Goal: Register for event/course

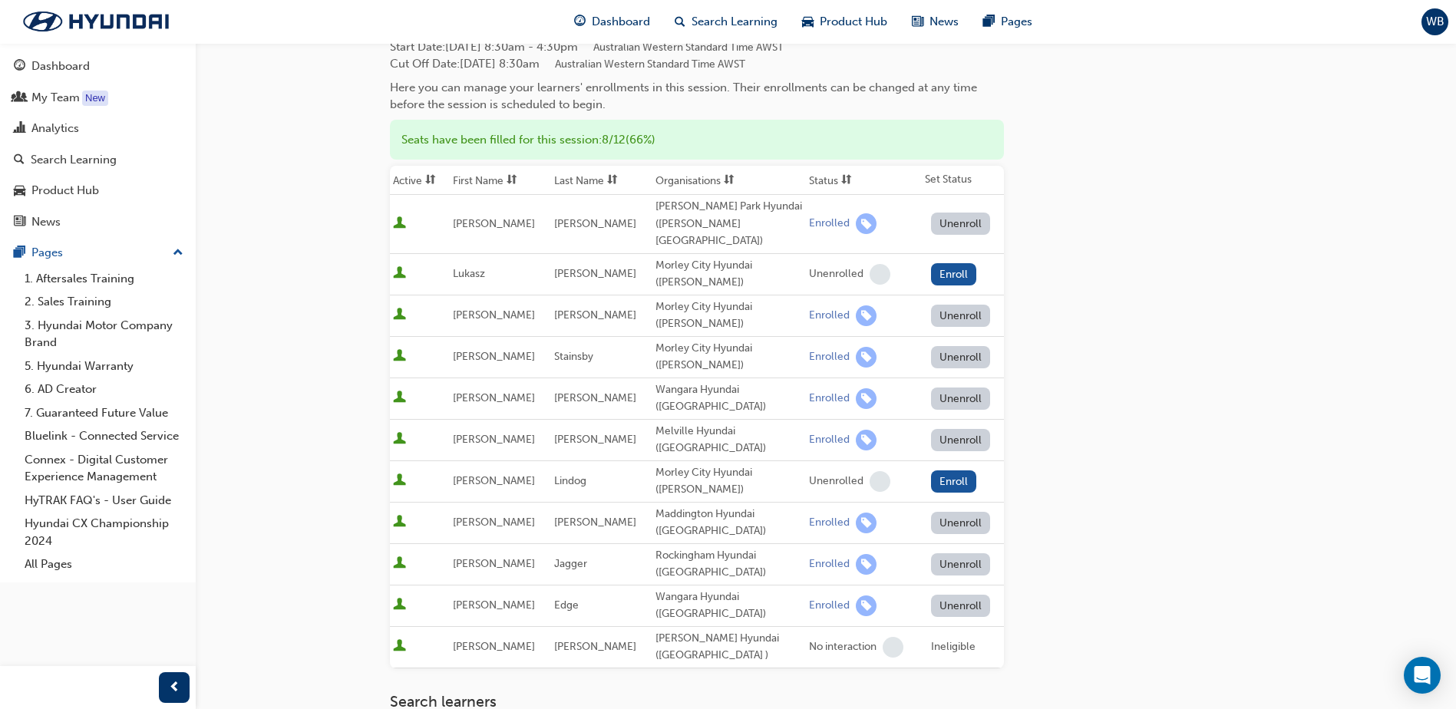
scroll to position [14, 0]
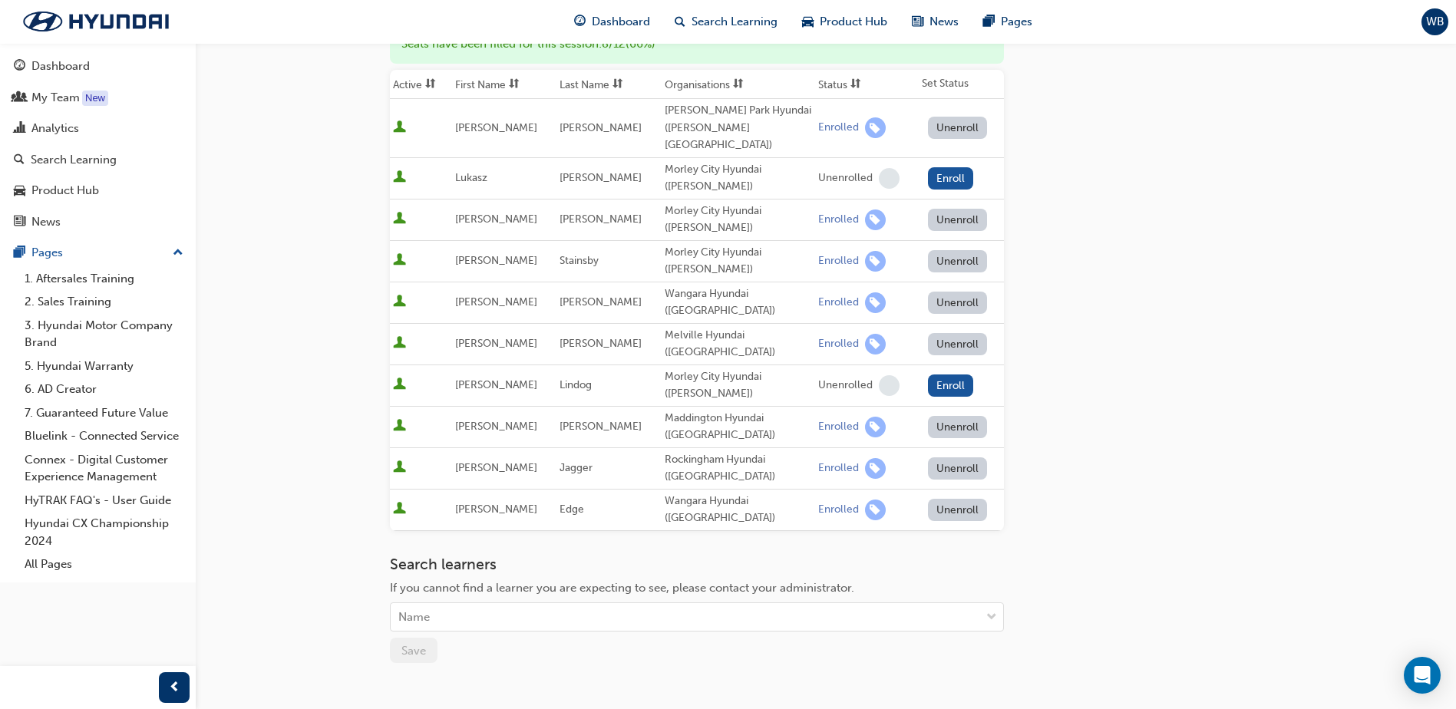
scroll to position [230, 0]
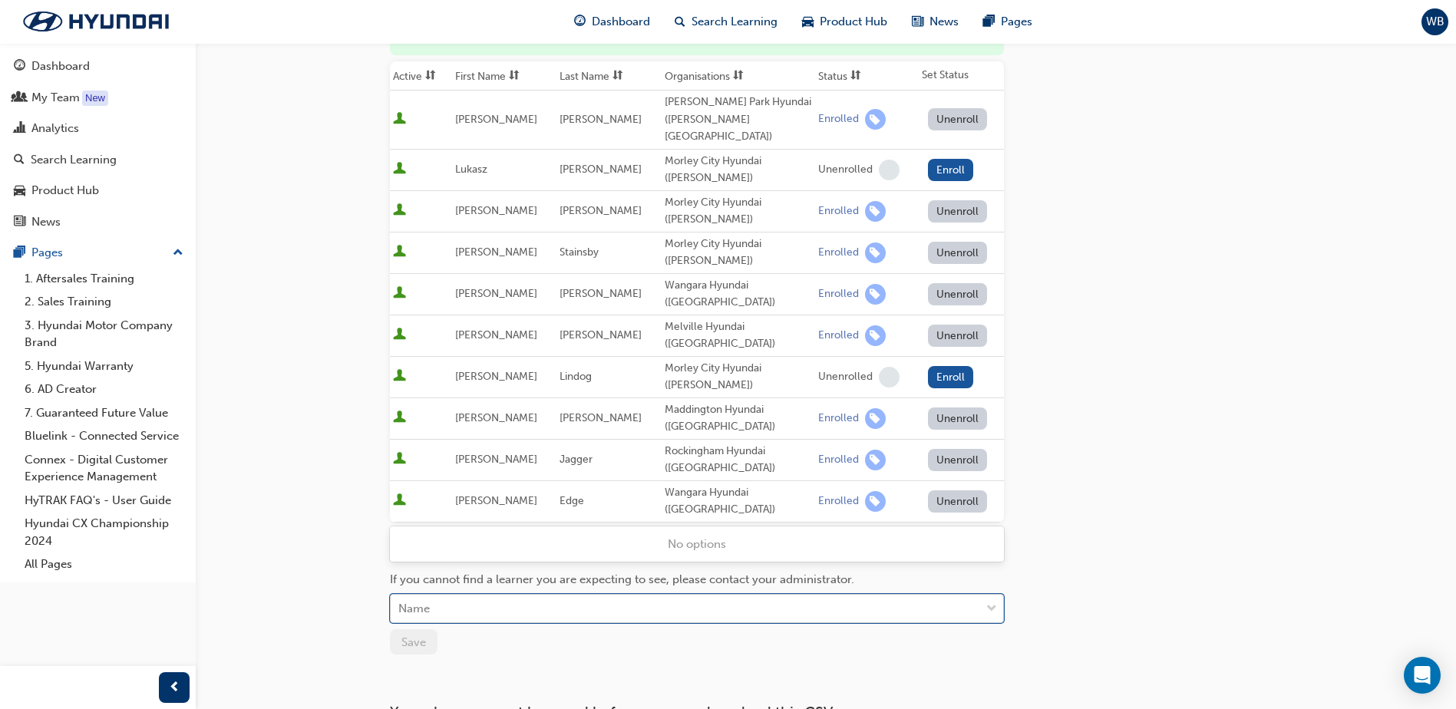
click at [428, 600] on div "Name" at bounding box center [413, 609] width 31 height 18
type input "ant"
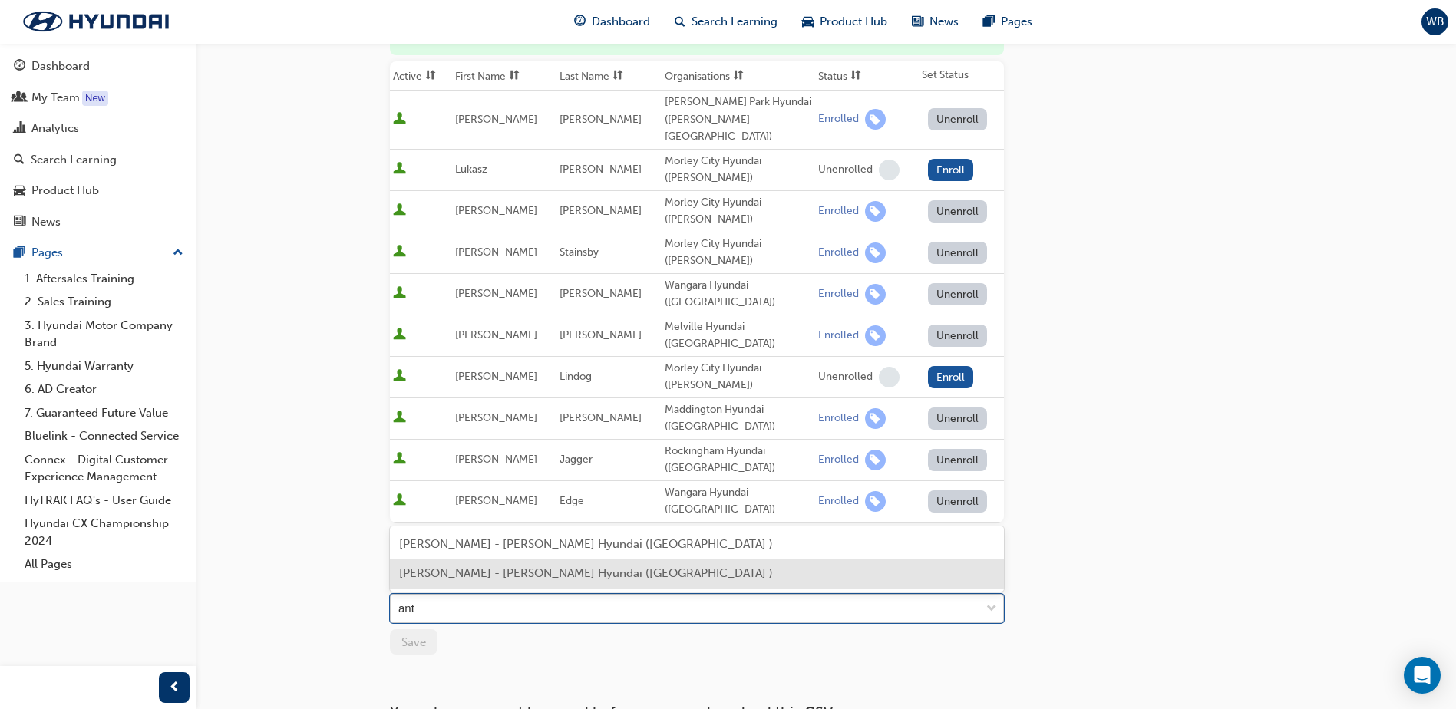
click at [428, 577] on span "[PERSON_NAME] - [PERSON_NAME] Hyundai ([GEOGRAPHIC_DATA] )" at bounding box center [586, 574] width 374 height 14
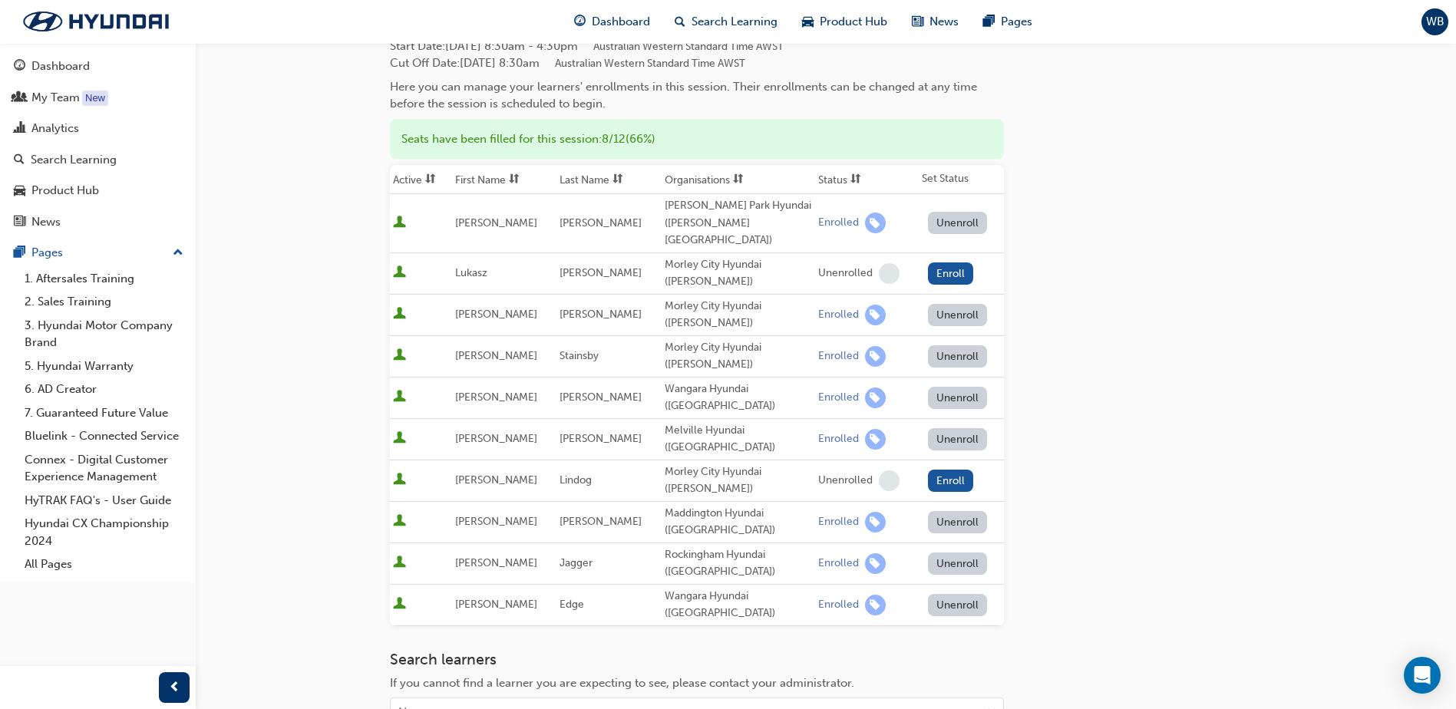
scroll to position [154, 0]
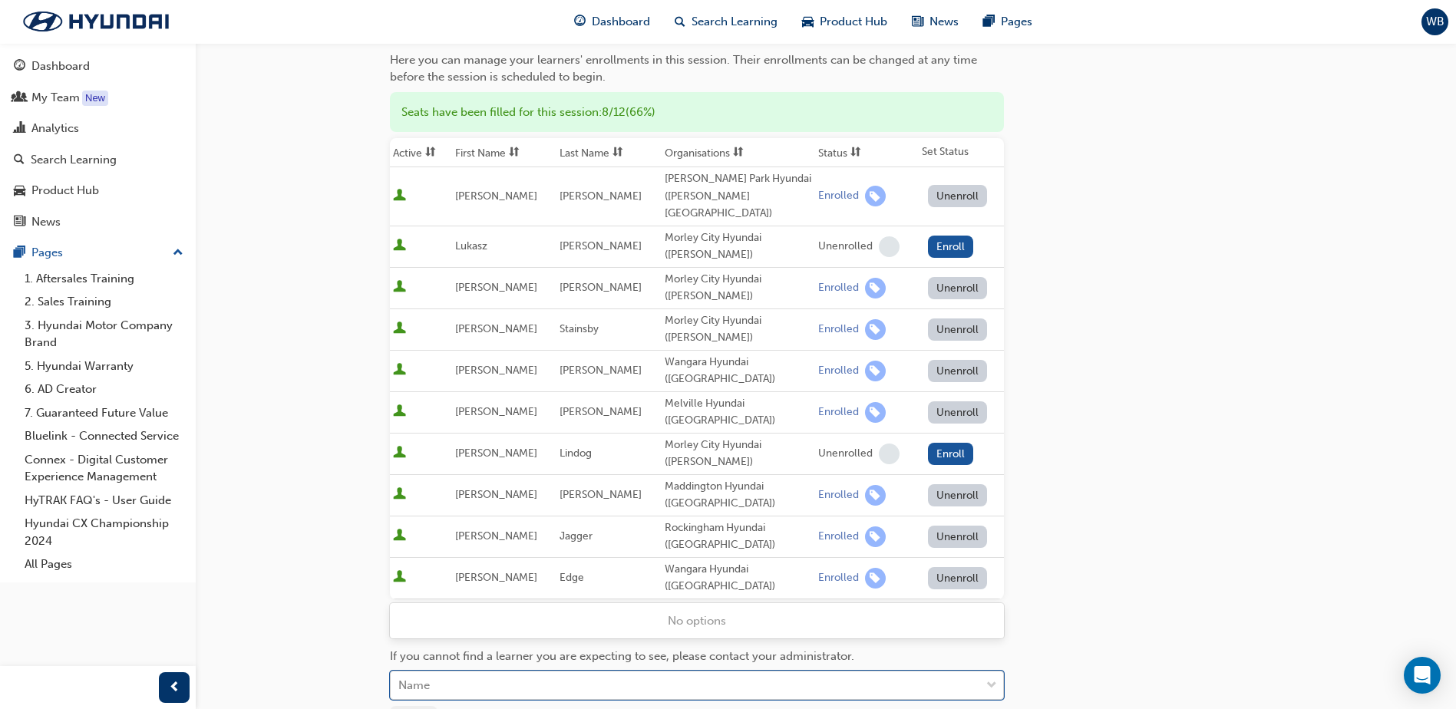
click at [444, 673] on div "Name" at bounding box center [686, 686] width 590 height 27
type input "ud"
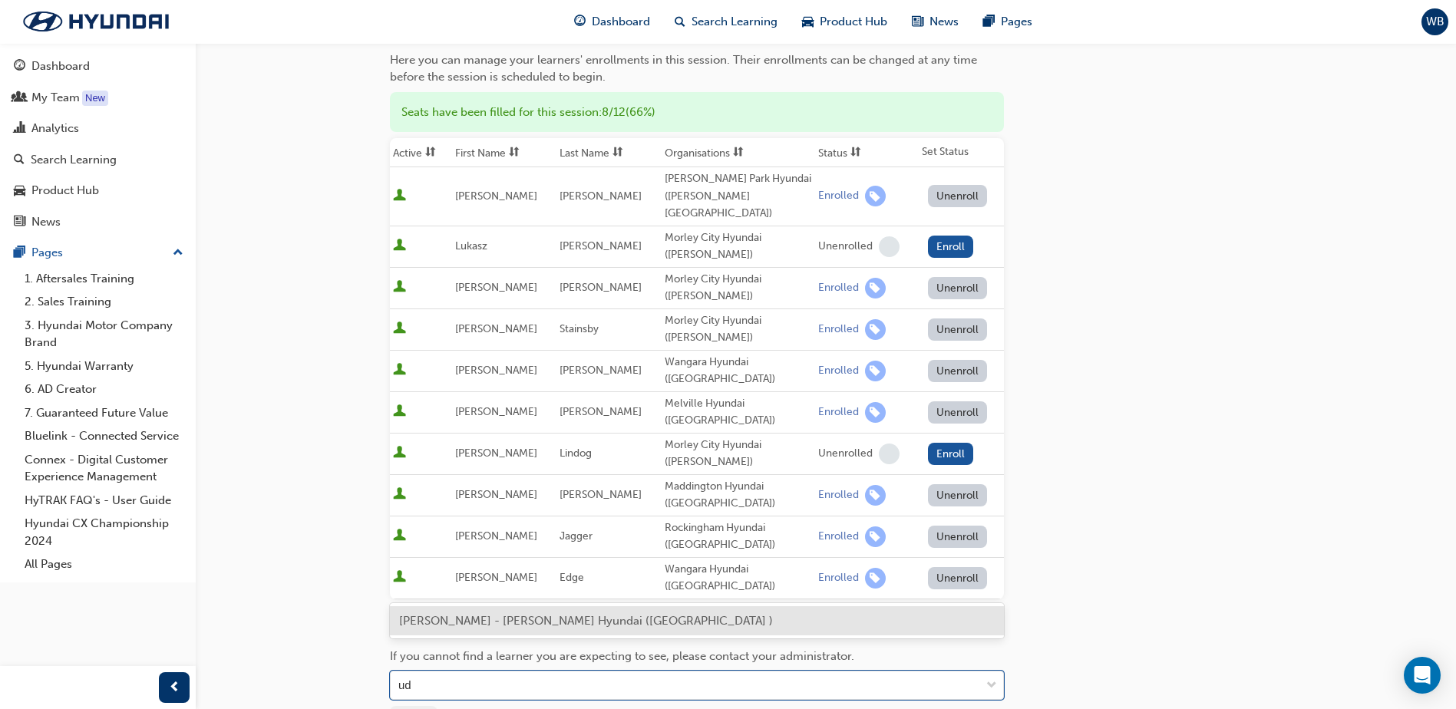
click at [550, 623] on span "Udana Fernando - John Hughes Hyundai (Welshpool )" at bounding box center [586, 621] width 374 height 14
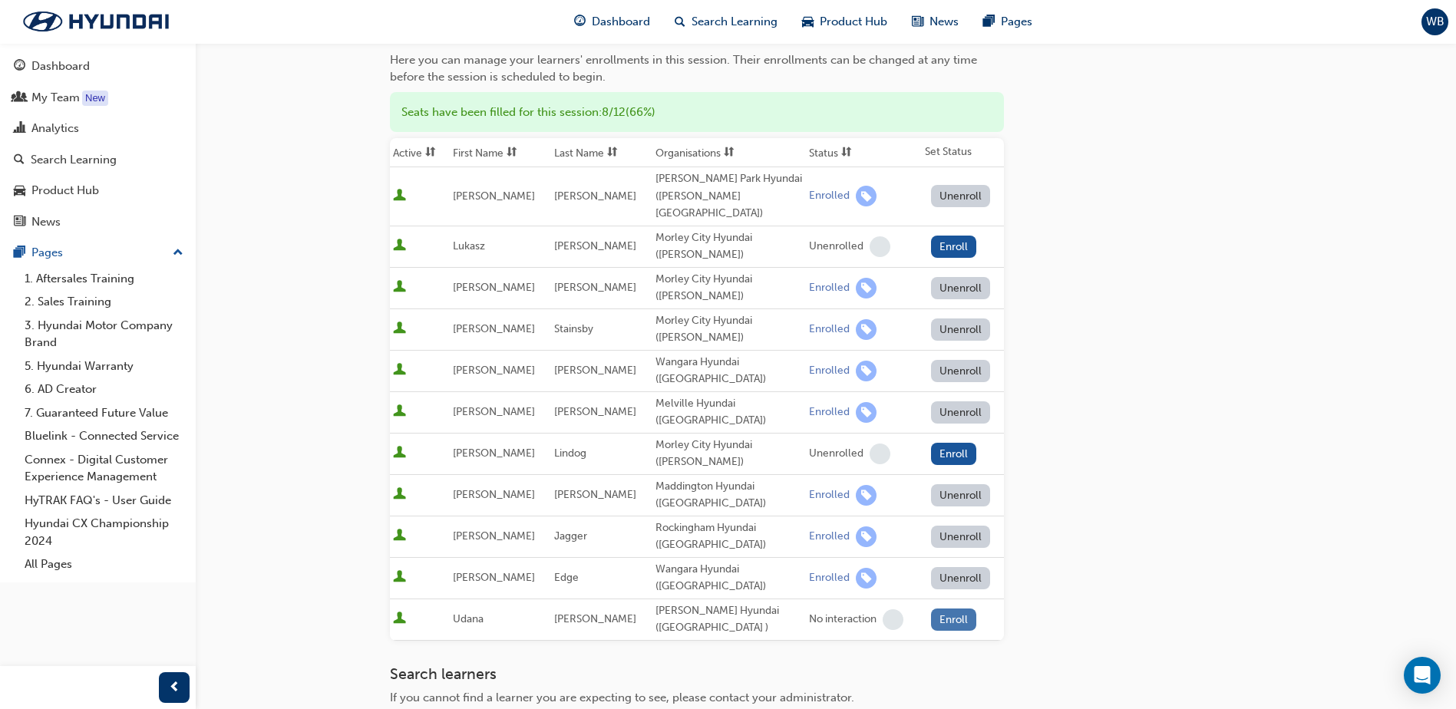
click at [953, 609] on button "Enroll" at bounding box center [954, 620] width 46 height 22
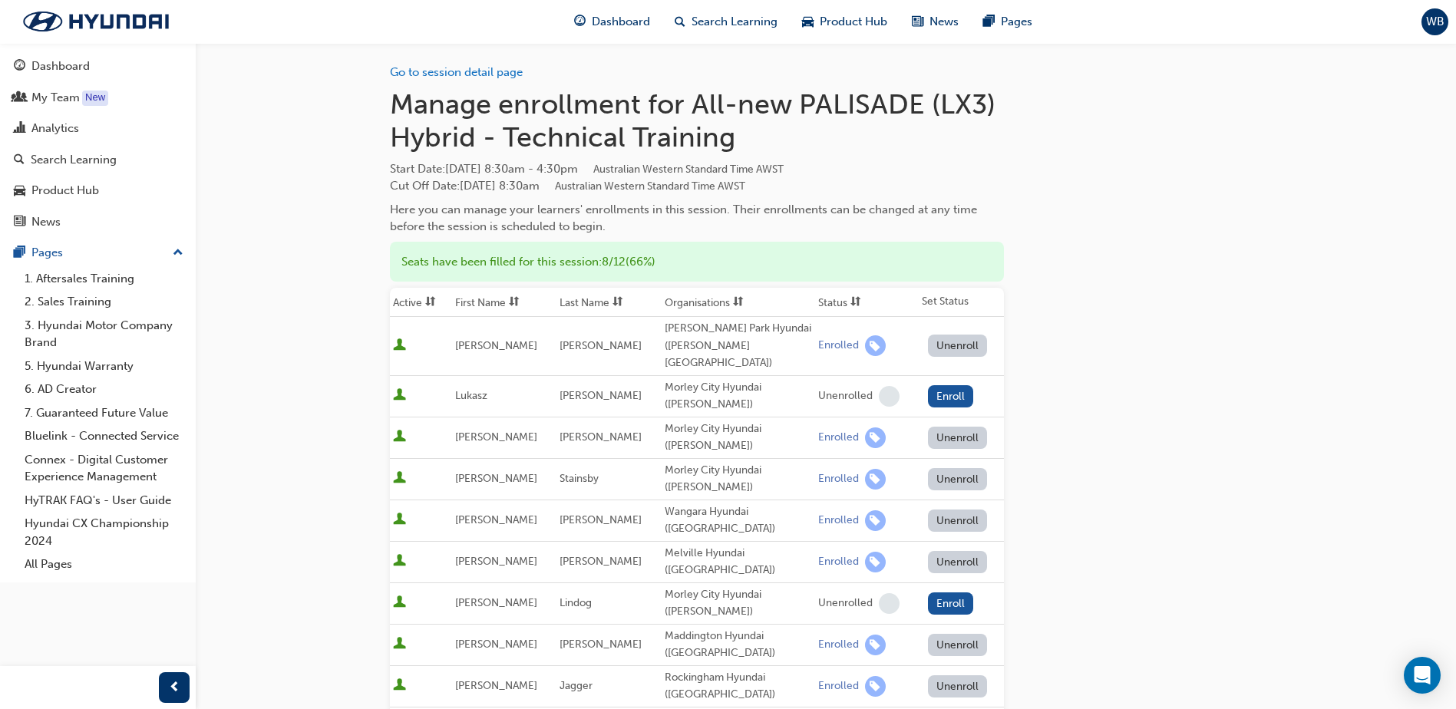
scroll to position [0, 0]
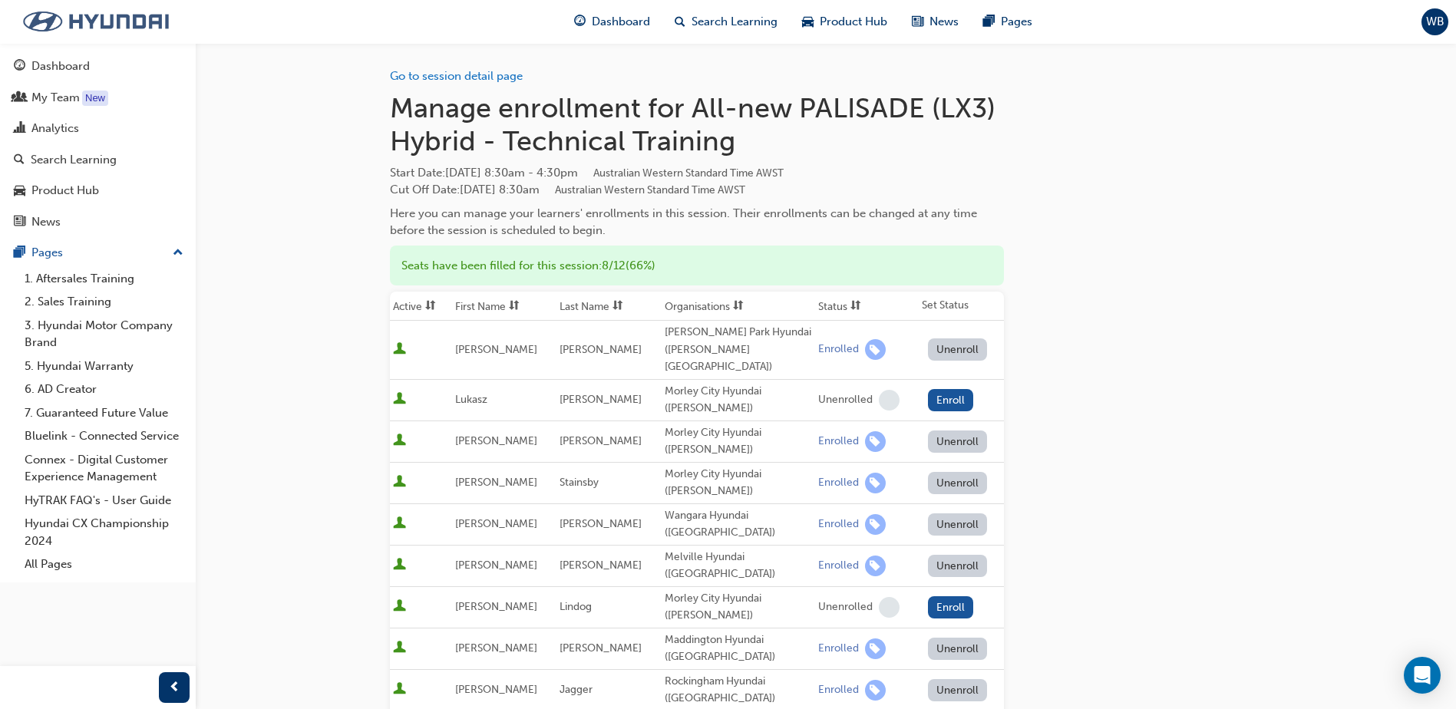
scroll to position [295, 0]
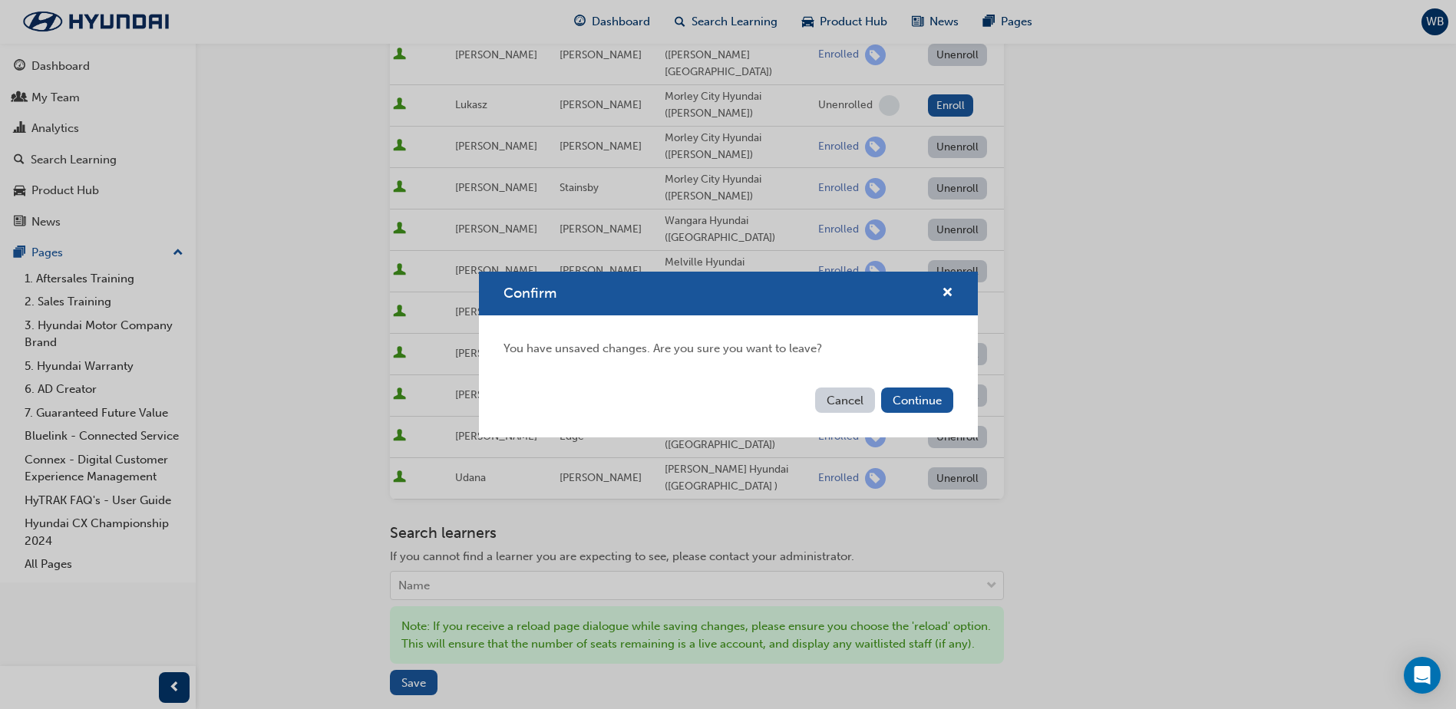
click at [844, 397] on button "Cancel" at bounding box center [845, 400] width 60 height 25
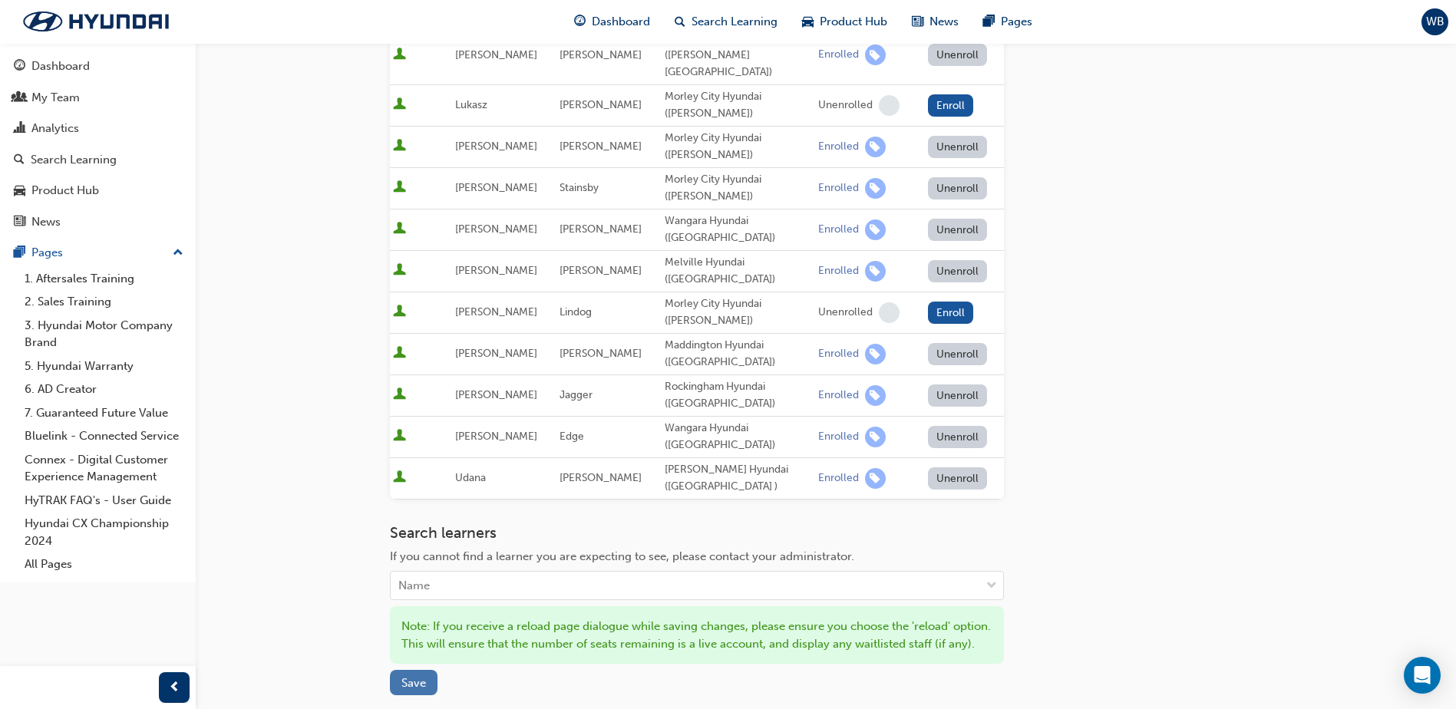
click at [403, 676] on span "Save" at bounding box center [414, 683] width 25 height 14
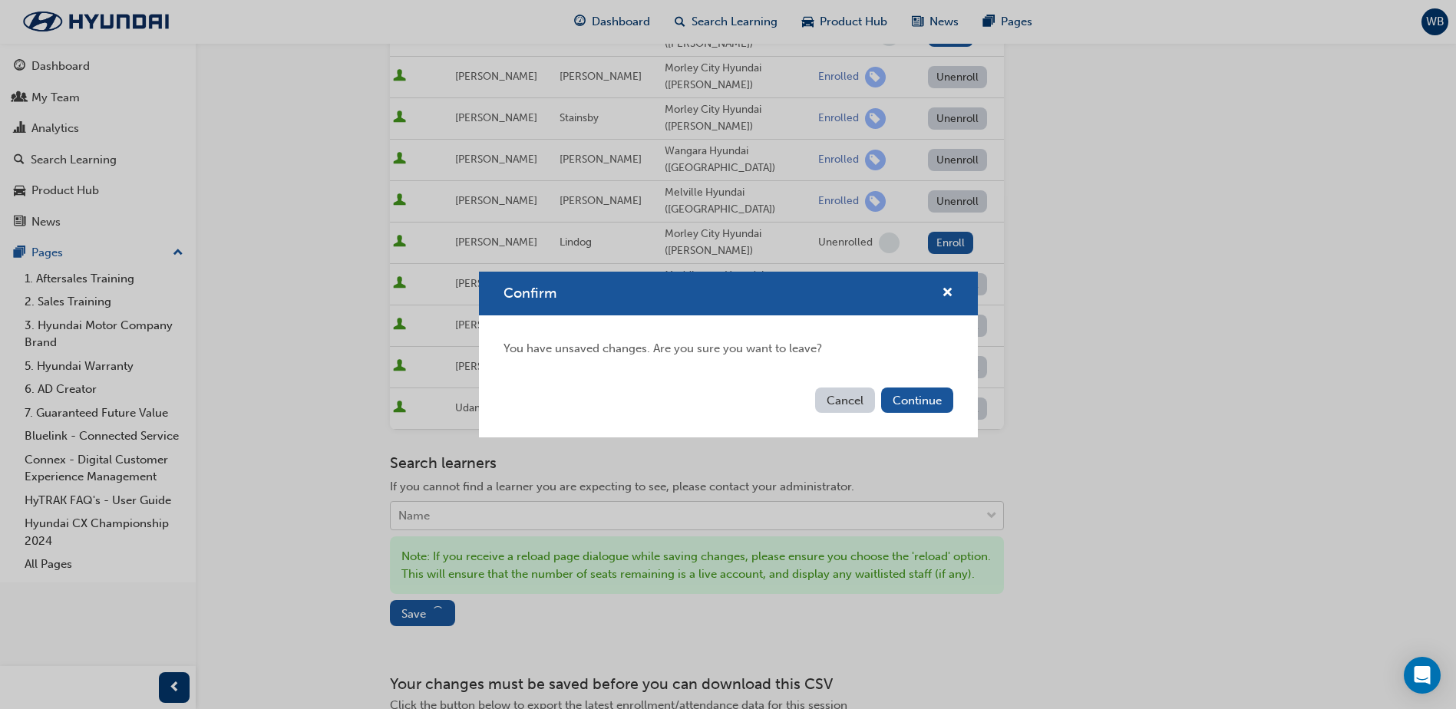
click at [906, 403] on button "Continue" at bounding box center [917, 400] width 72 height 25
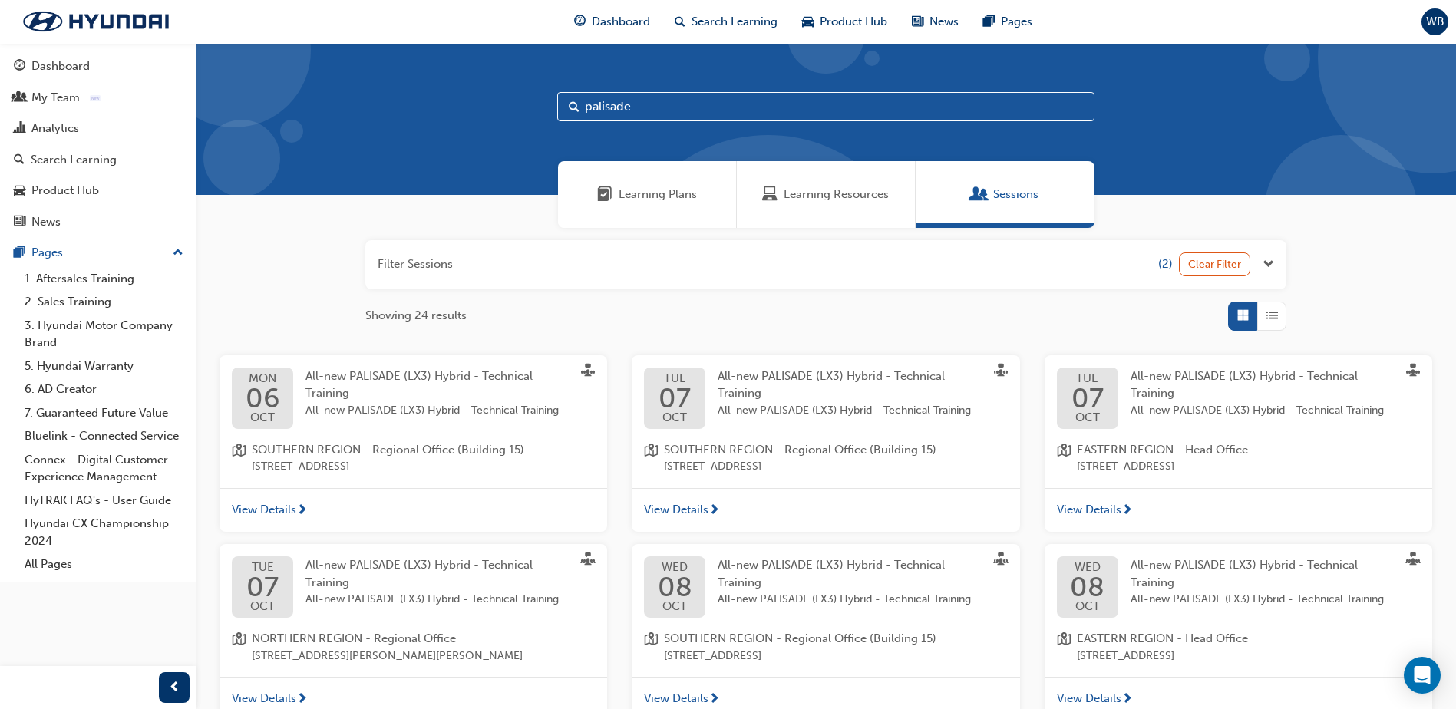
scroll to position [365, 0]
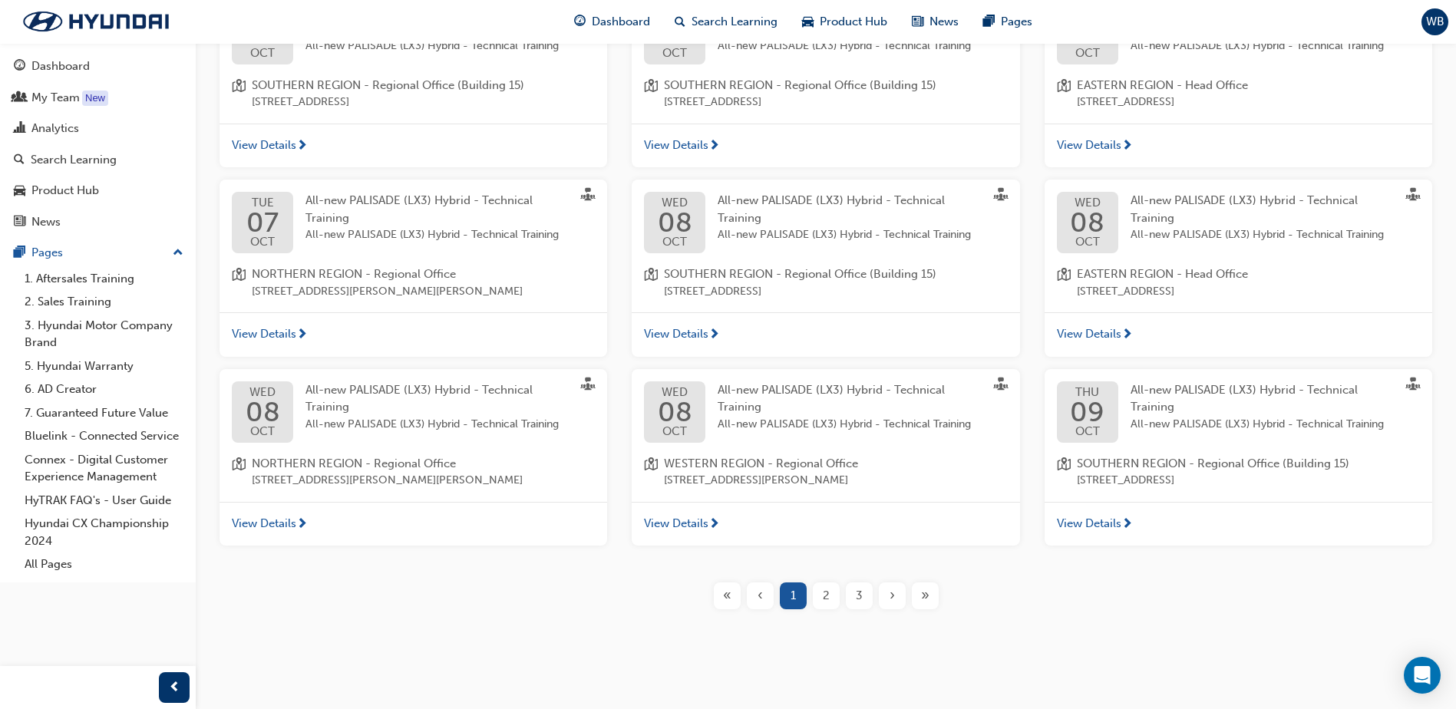
click at [700, 523] on span "View Details" at bounding box center [676, 524] width 64 height 18
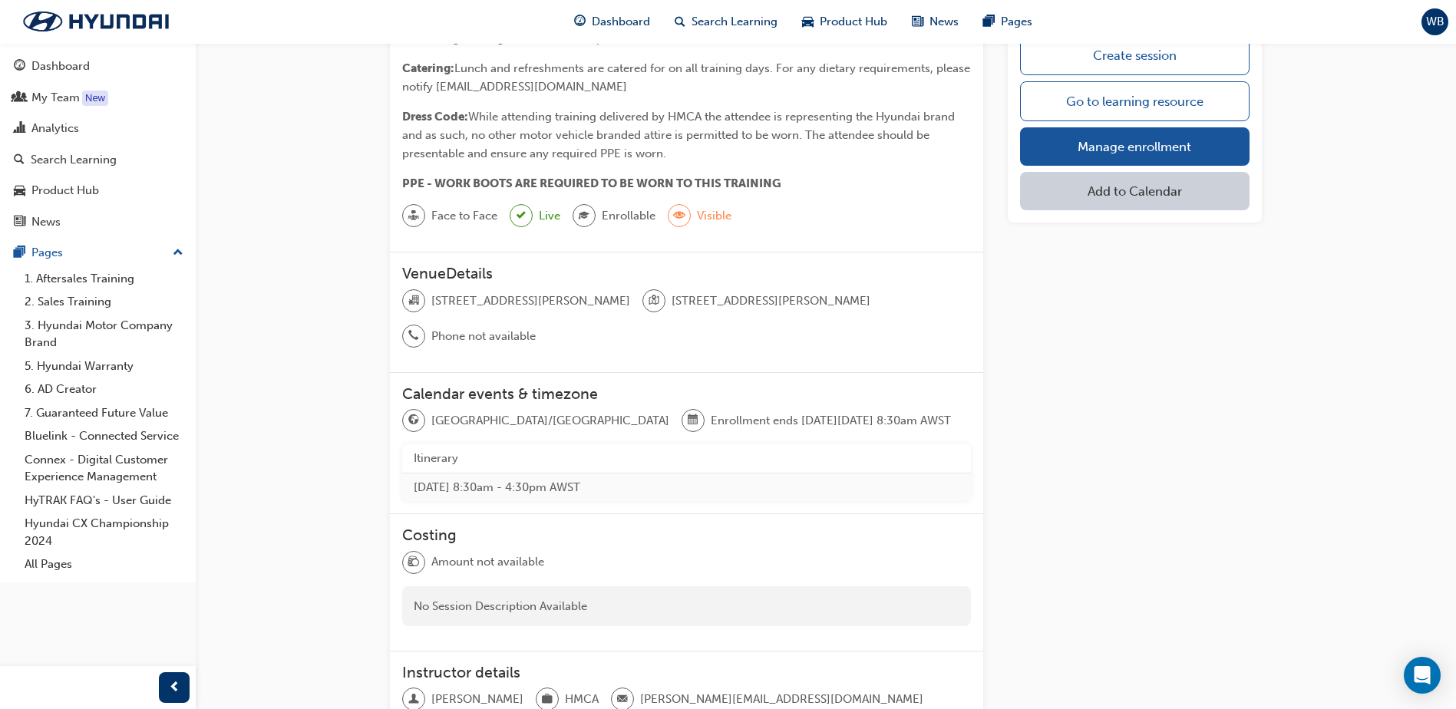
scroll to position [384, 0]
click at [1176, 147] on link "Manage enrollment" at bounding box center [1135, 146] width 230 height 38
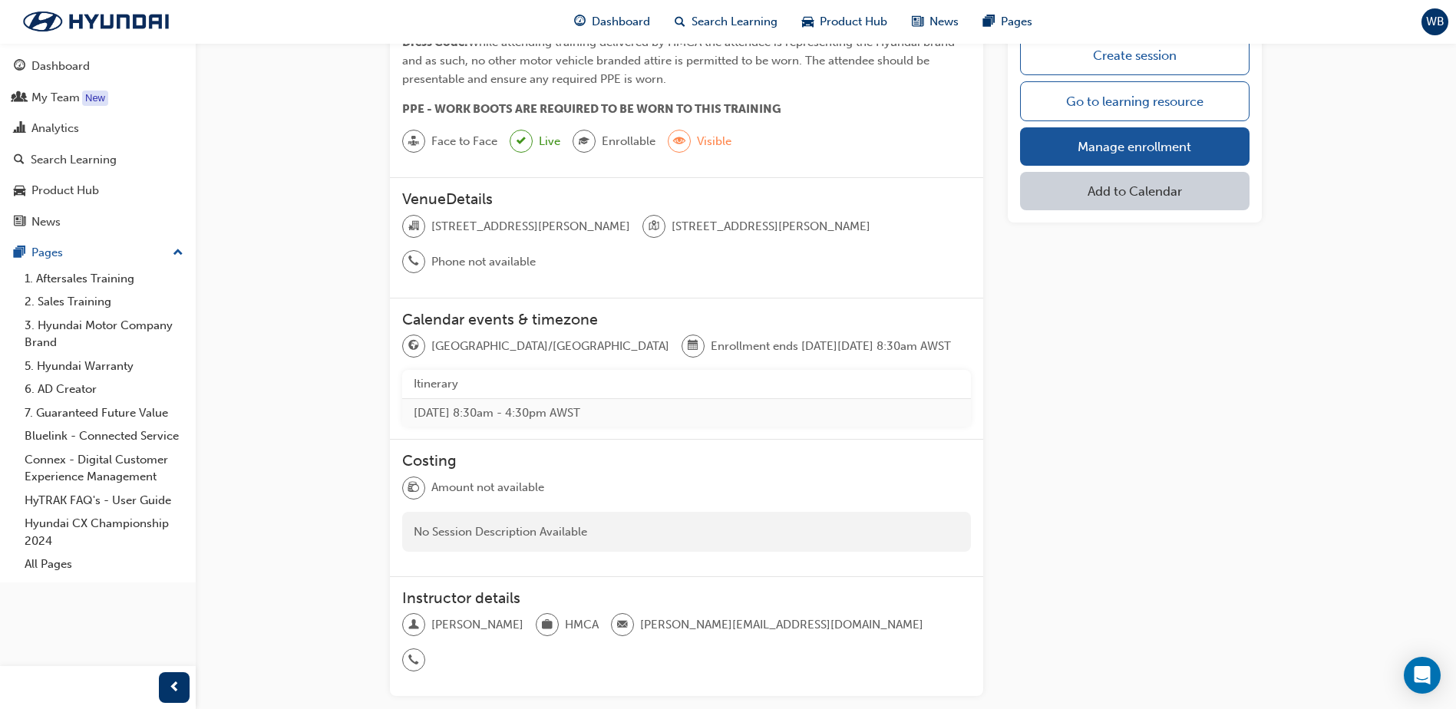
scroll to position [525, 0]
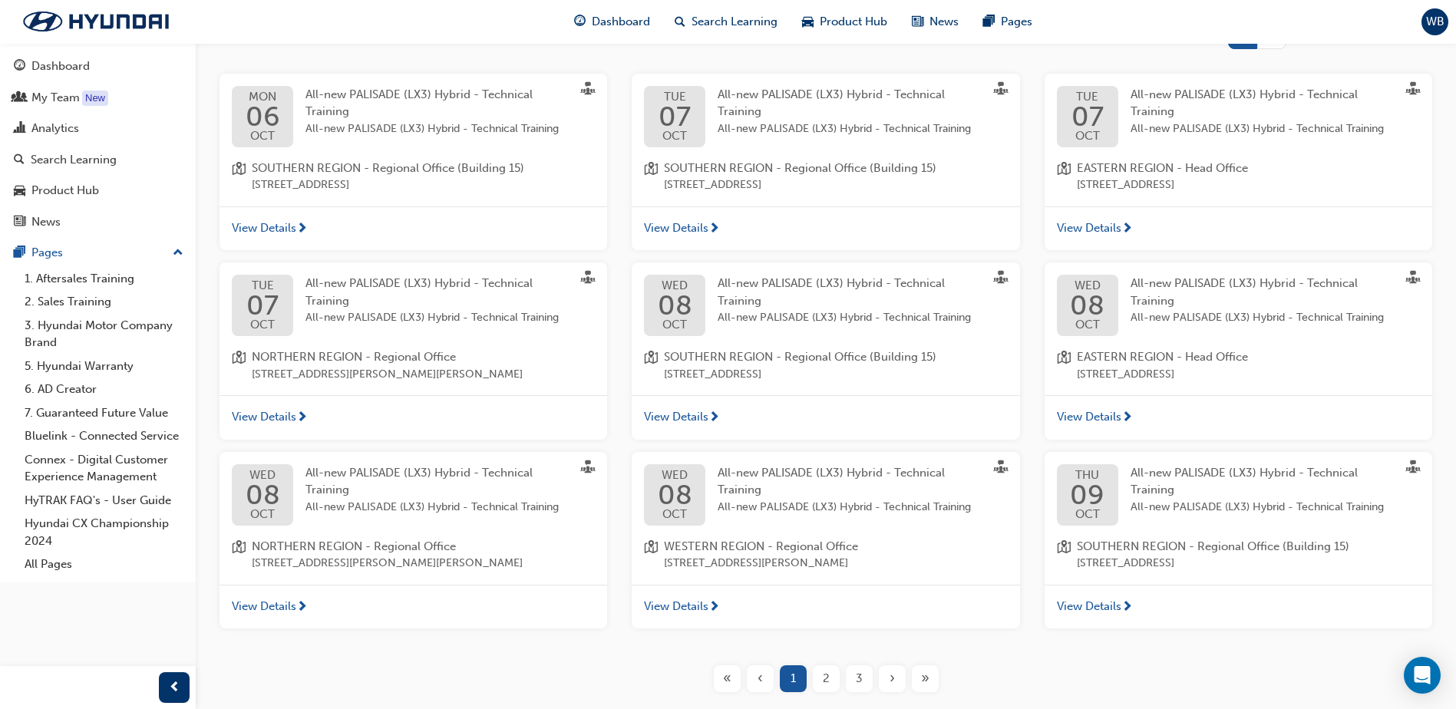
scroll to position [365, 0]
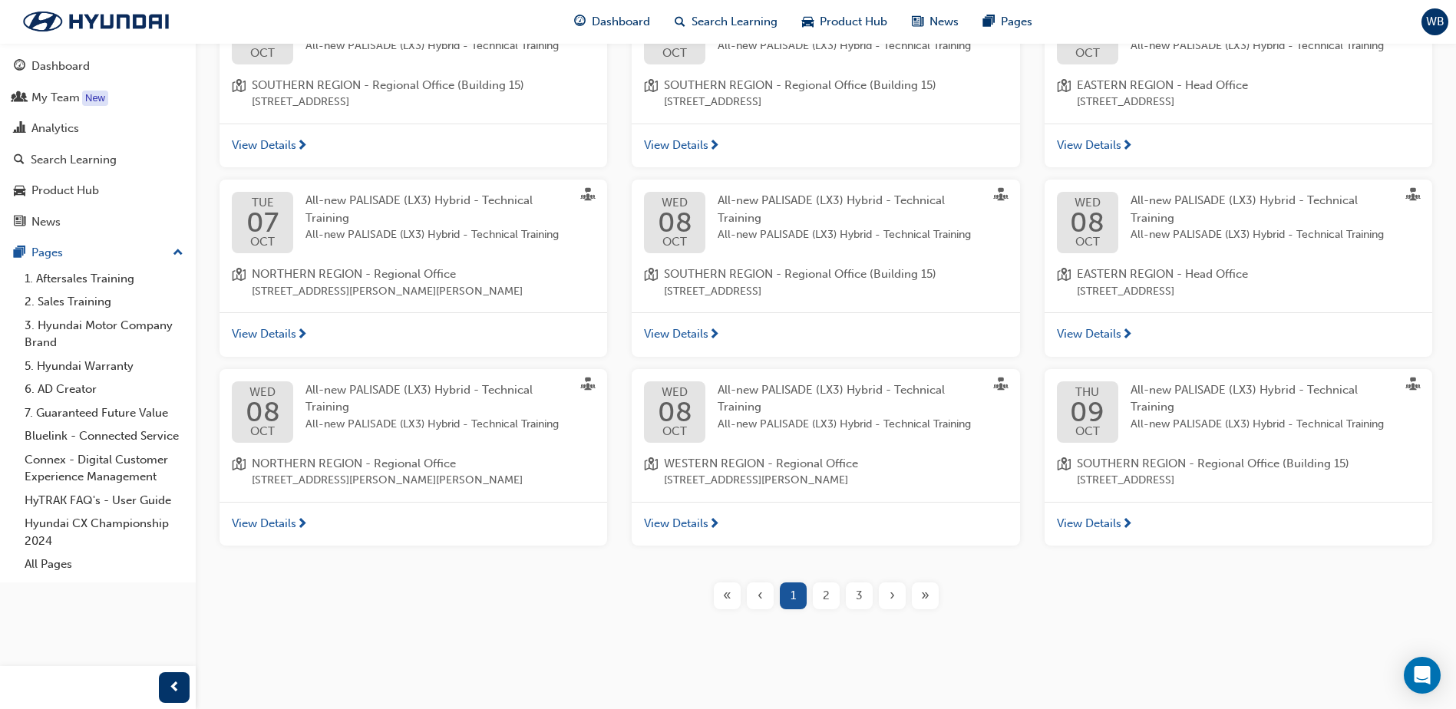
click at [825, 597] on span "2" at bounding box center [826, 596] width 7 height 18
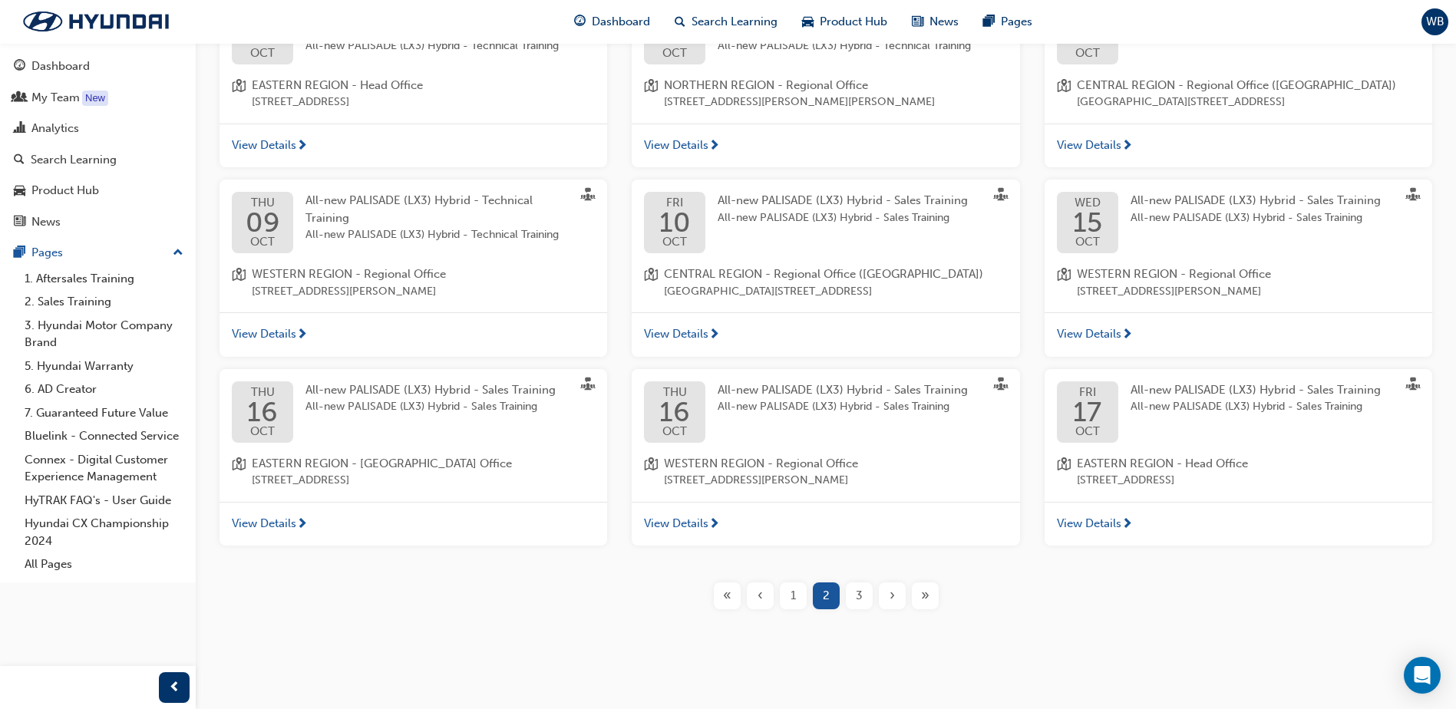
scroll to position [399, 0]
click at [289, 332] on span "View Details" at bounding box center [264, 335] width 64 height 18
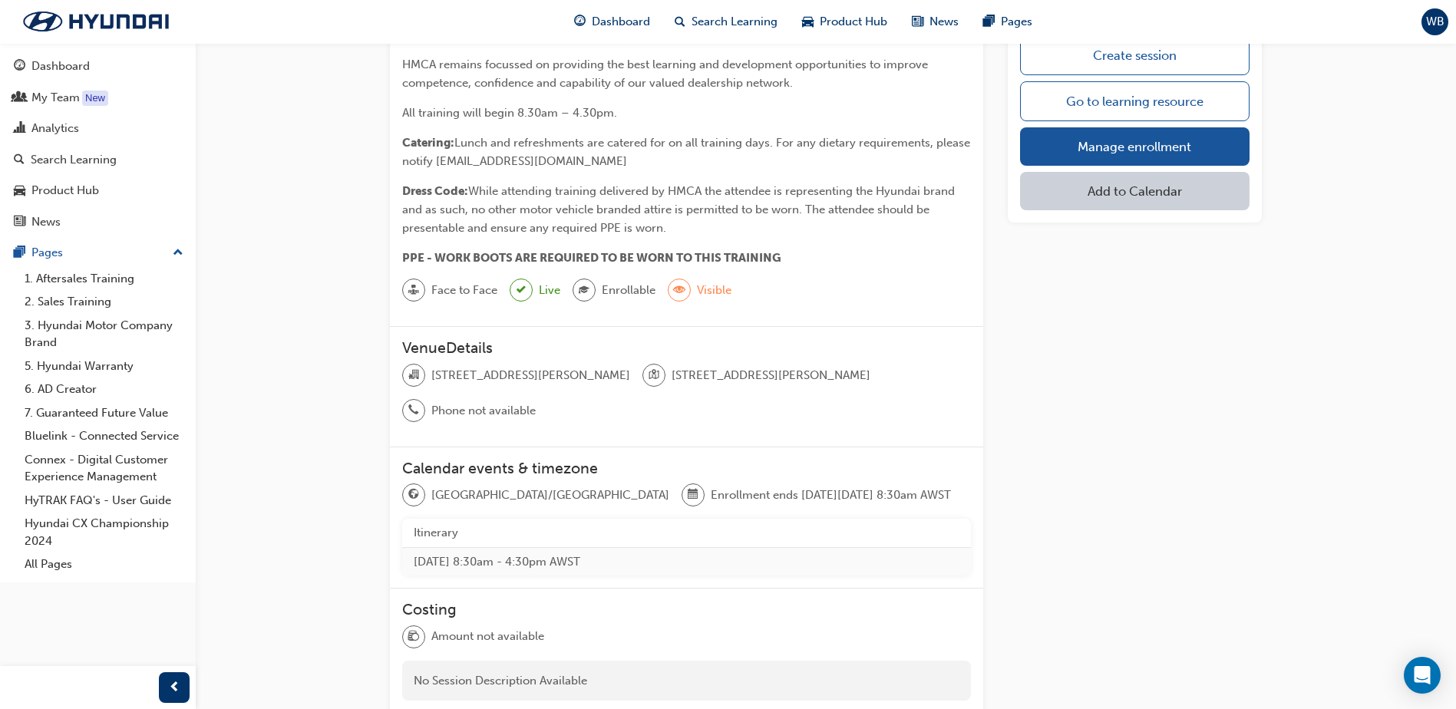
scroll to position [525, 0]
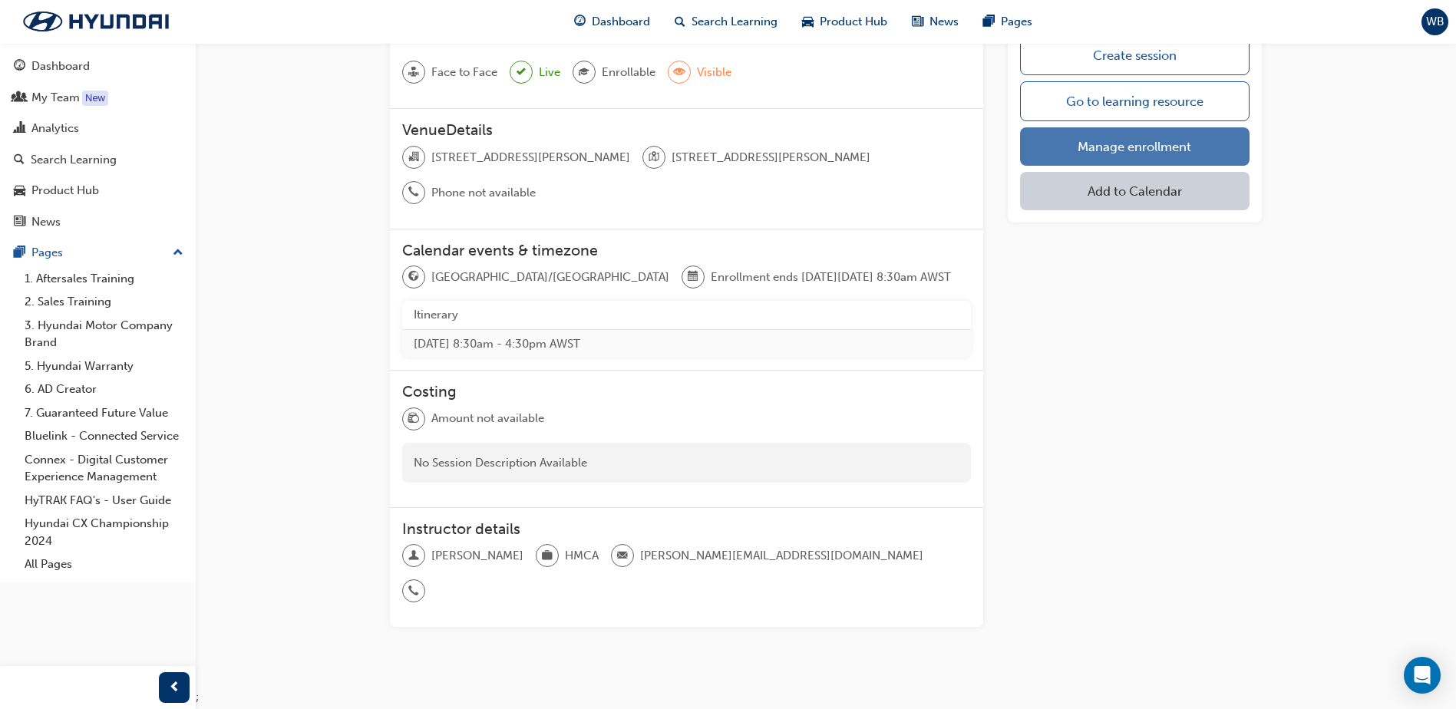
click at [1142, 149] on link "Manage enrollment" at bounding box center [1135, 146] width 230 height 38
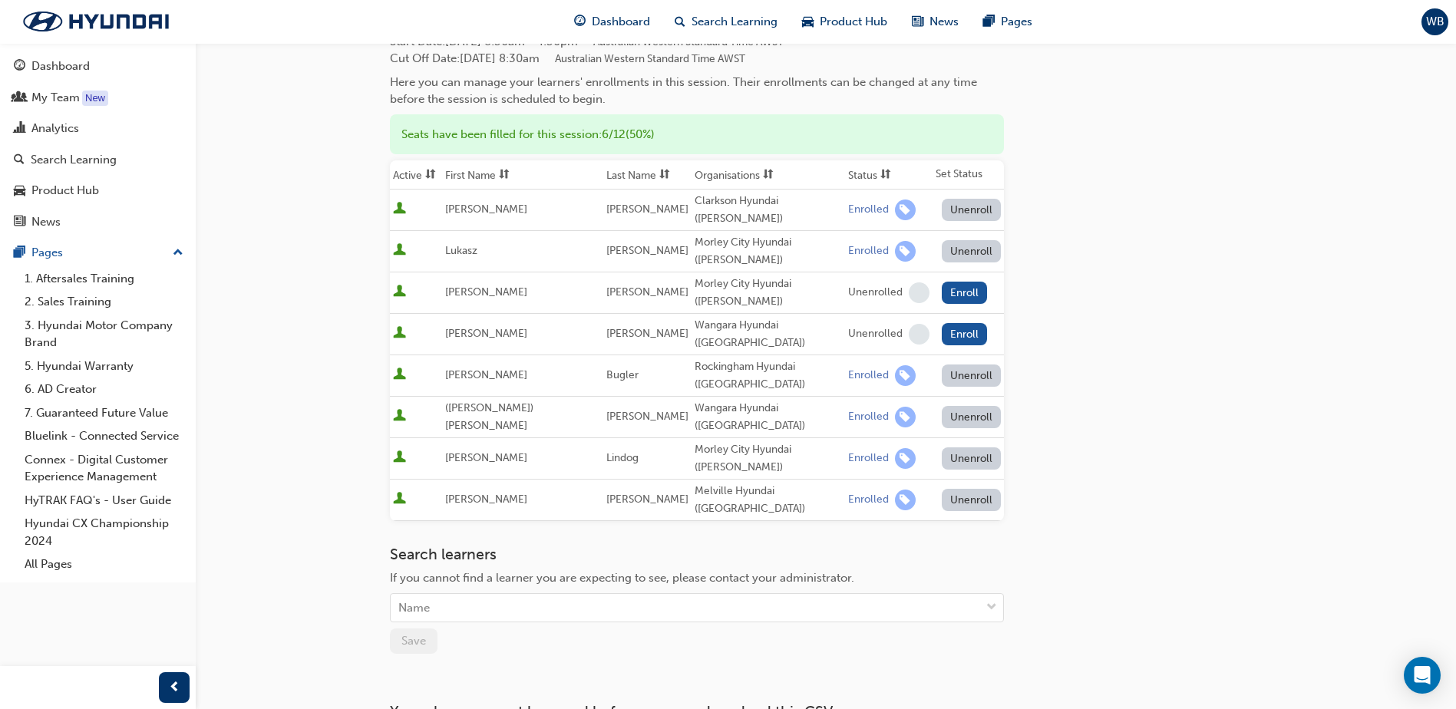
scroll to position [154, 0]
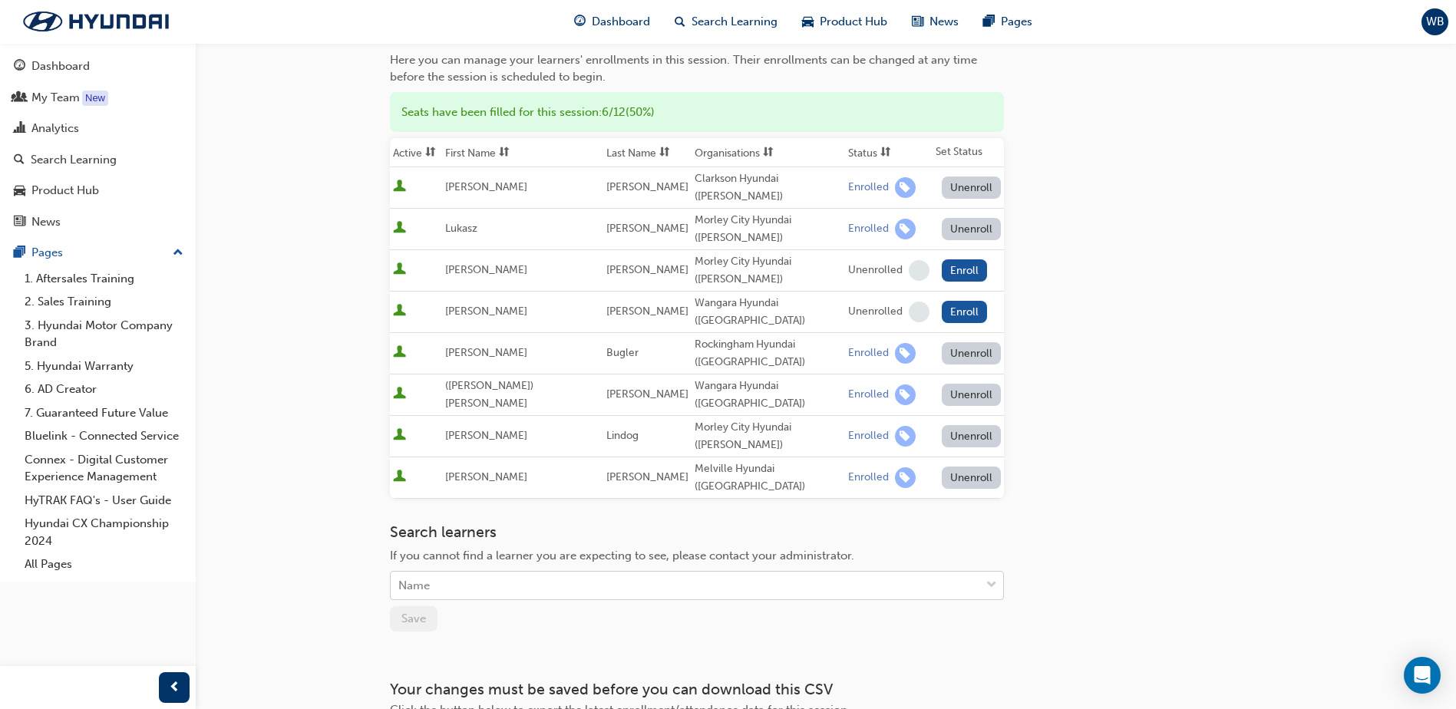
click at [429, 577] on div "Name" at bounding box center [413, 586] width 31 height 18
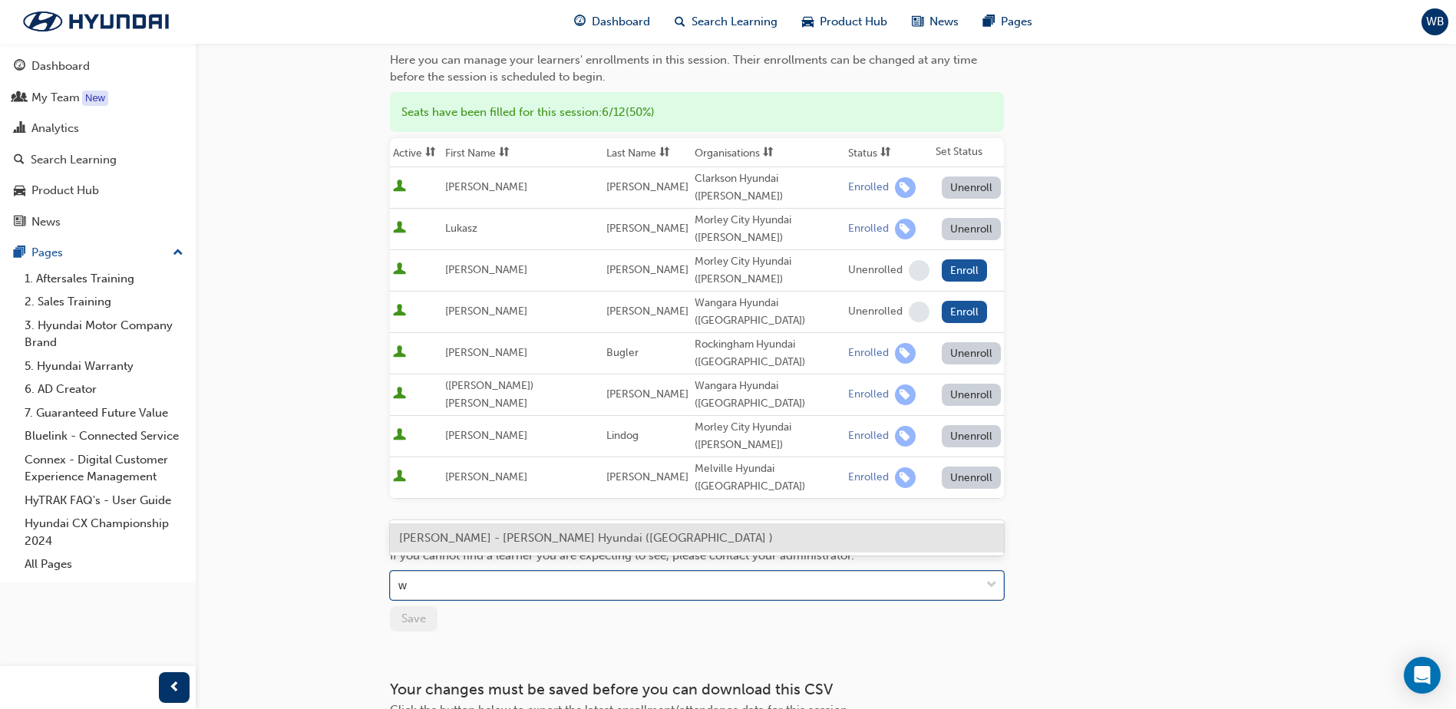
type input "wi"
click at [445, 537] on span "William Bitancor - John Hughes Hyundai (Welshpool )" at bounding box center [586, 538] width 374 height 14
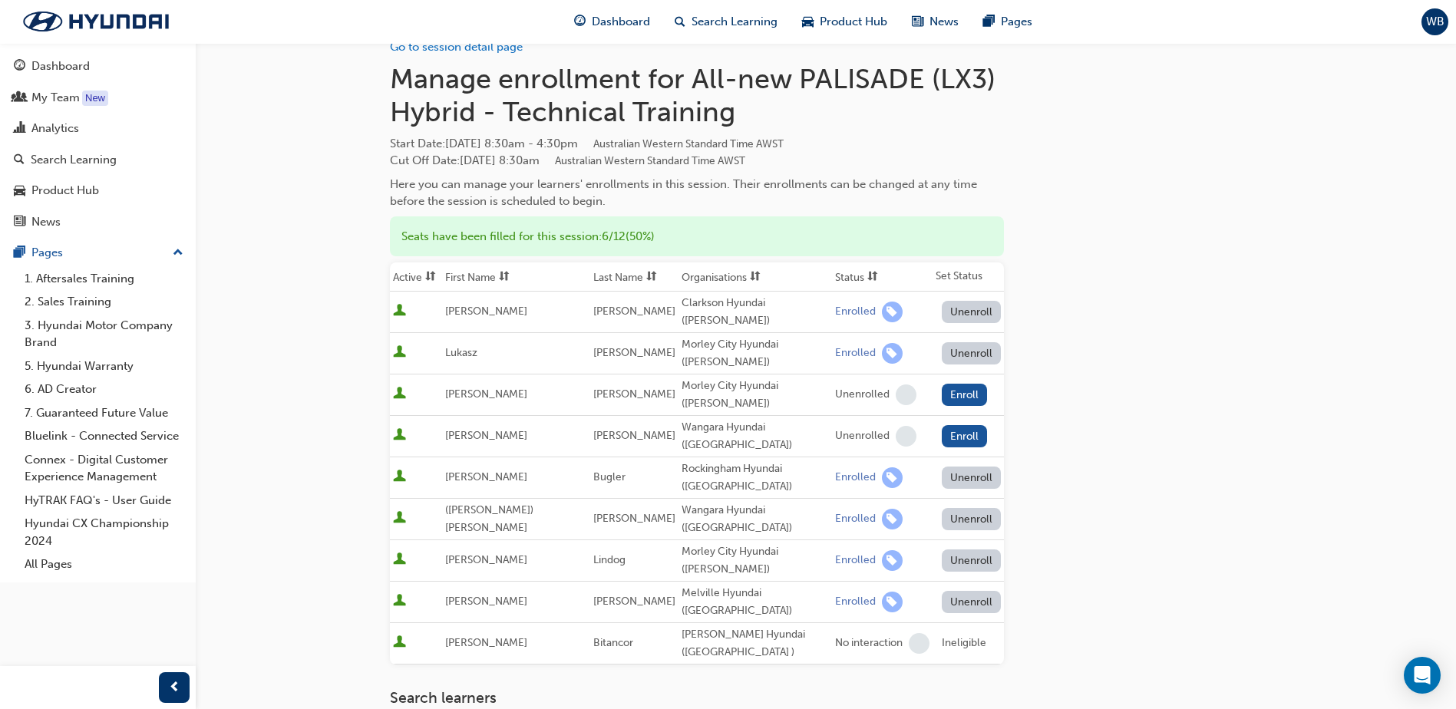
scroll to position [0, 0]
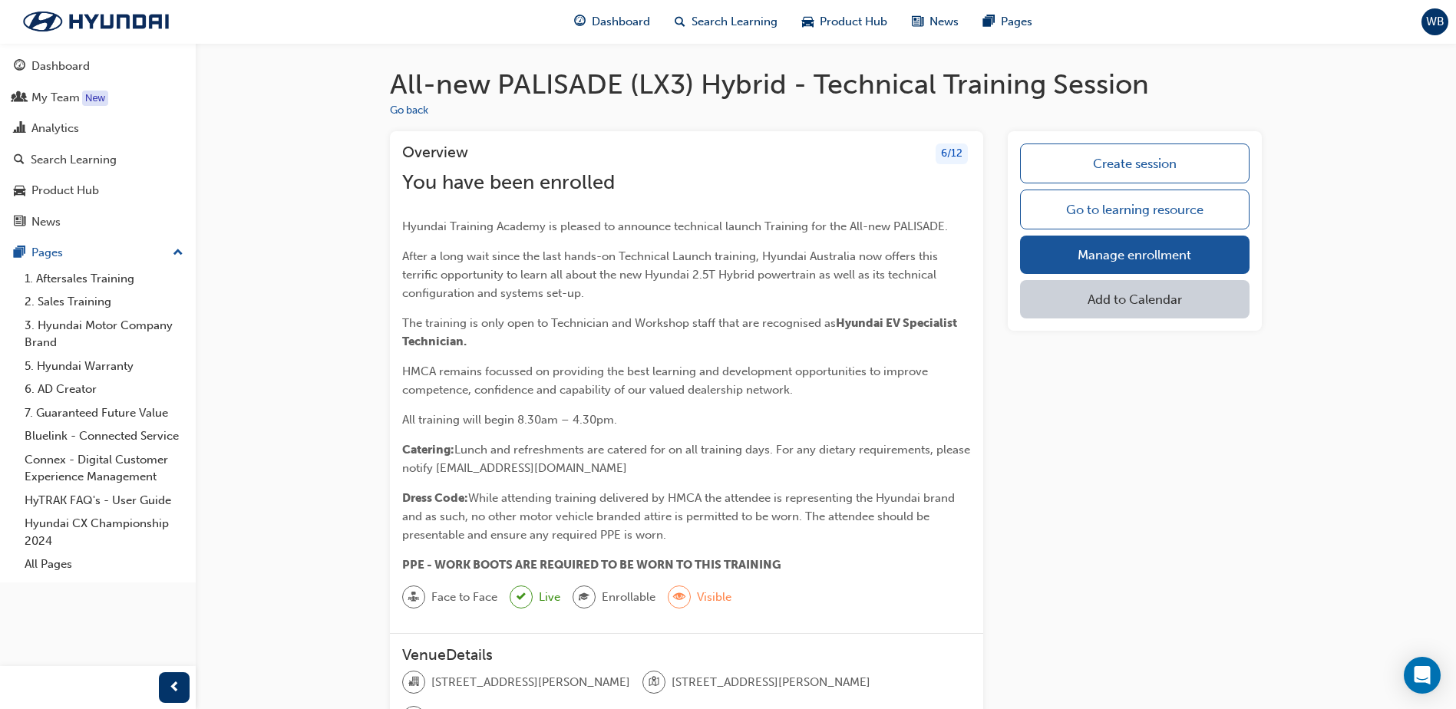
scroll to position [525, 0]
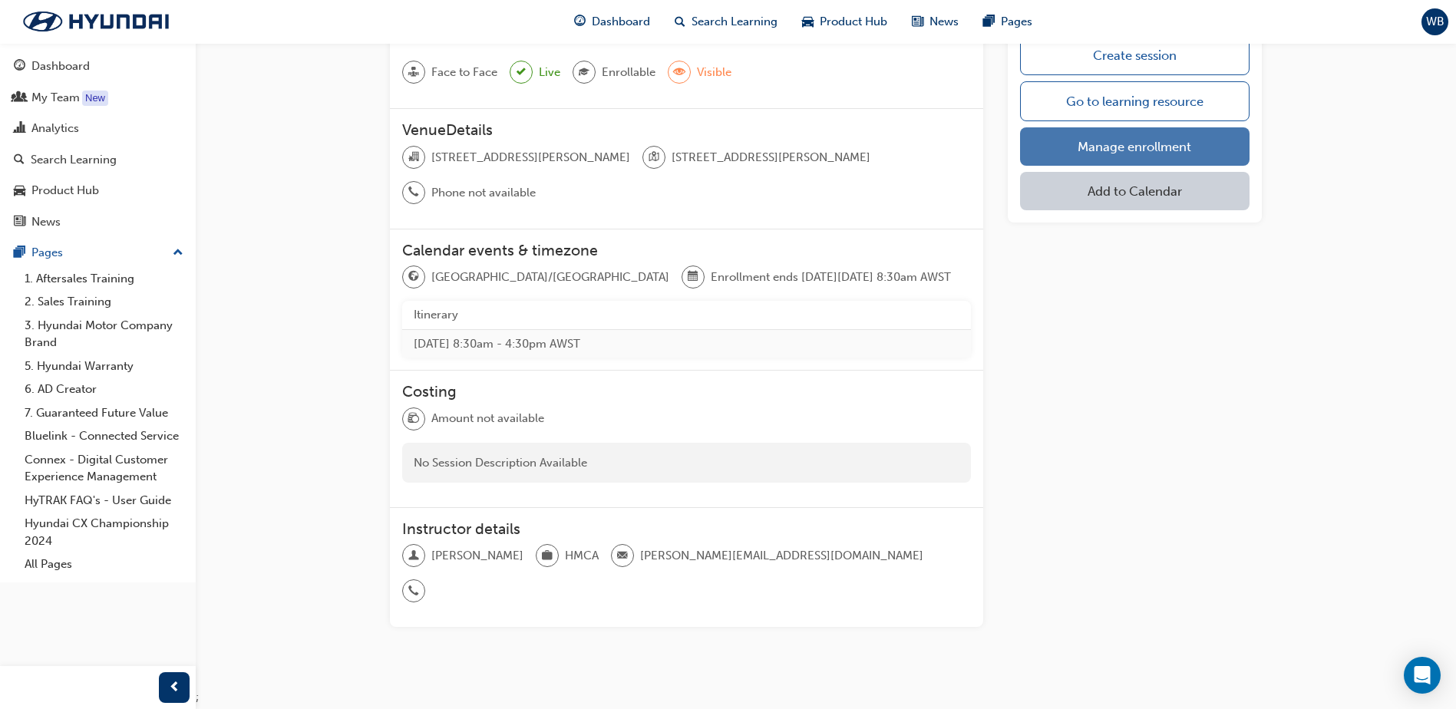
click at [1196, 145] on link "Manage enrollment" at bounding box center [1135, 146] width 230 height 38
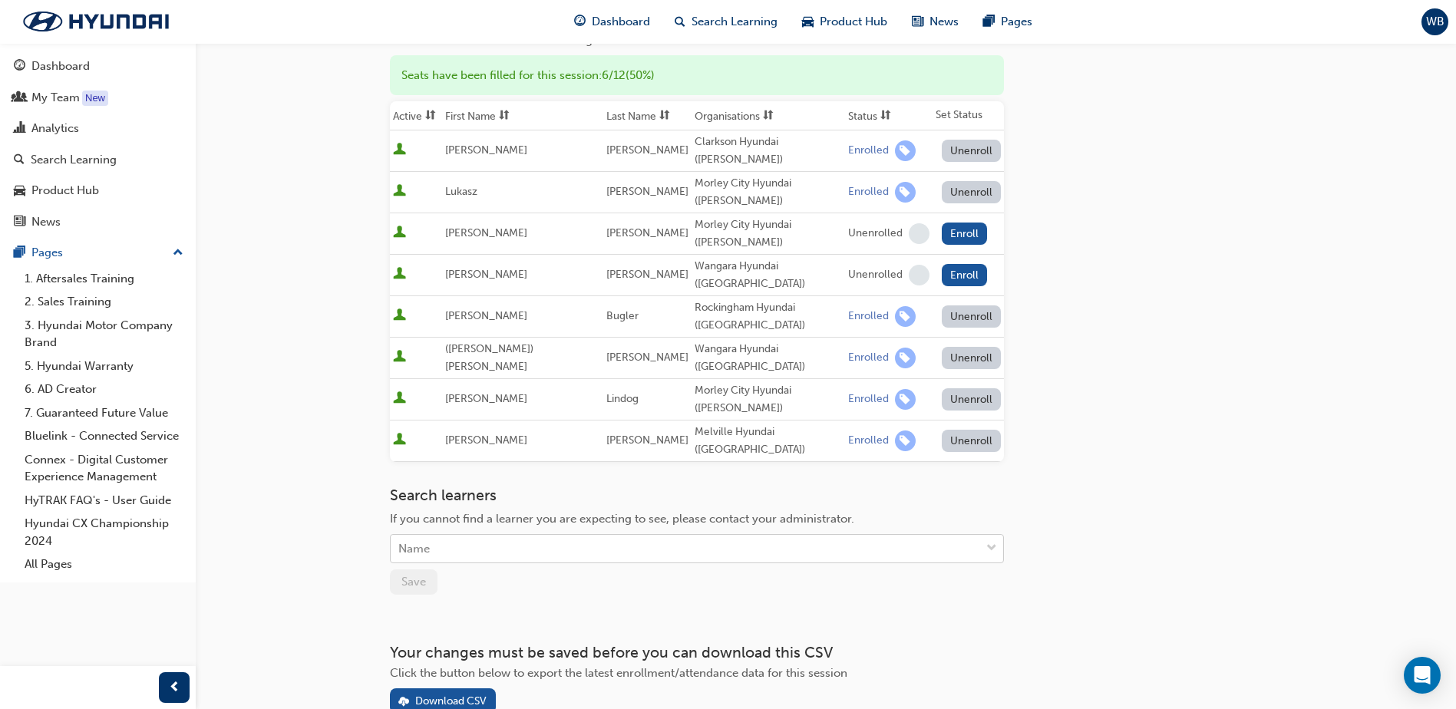
scroll to position [197, 0]
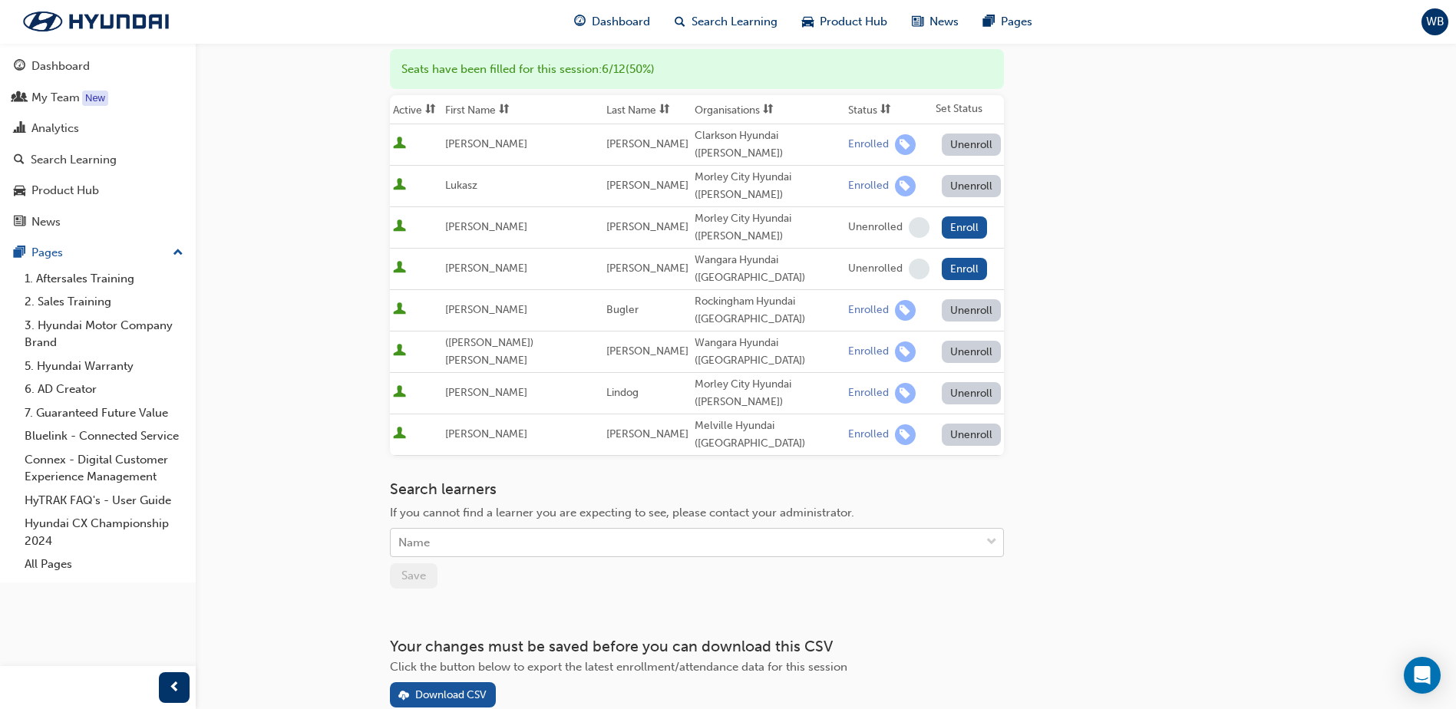
click at [420, 534] on div "Name" at bounding box center [413, 543] width 31 height 18
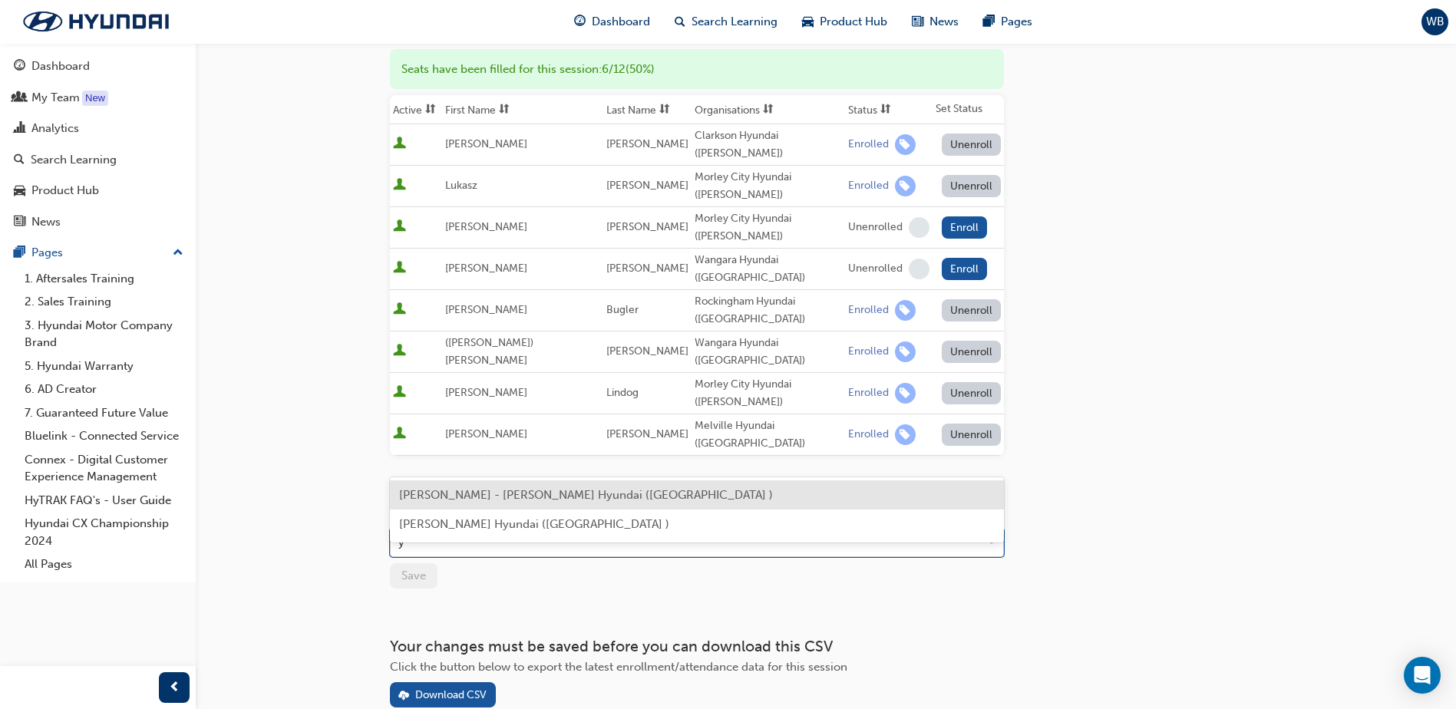
type input "yo"
click at [441, 501] on span "Yohan Maruthamuthu - John Hughes Hyundai (Welshpool )" at bounding box center [586, 495] width 374 height 14
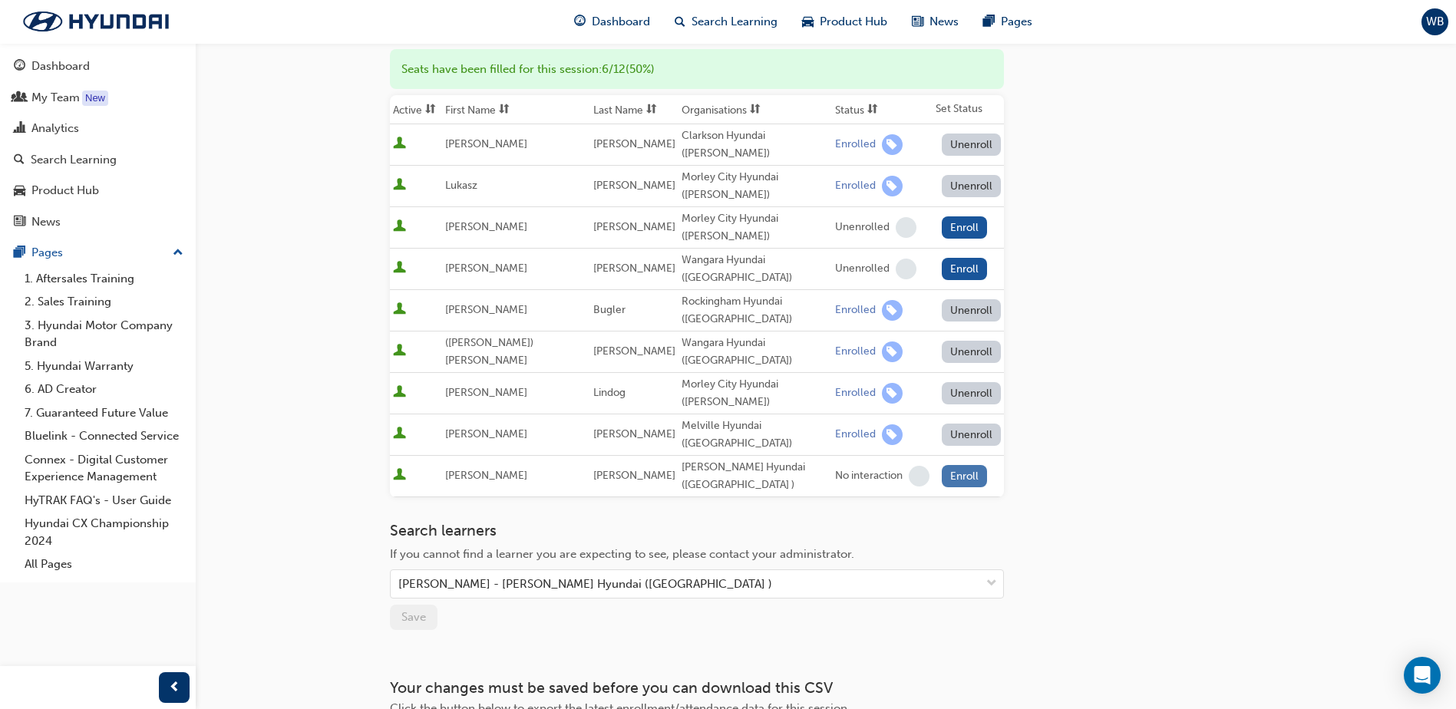
click at [953, 465] on button "Enroll" at bounding box center [965, 476] width 46 height 22
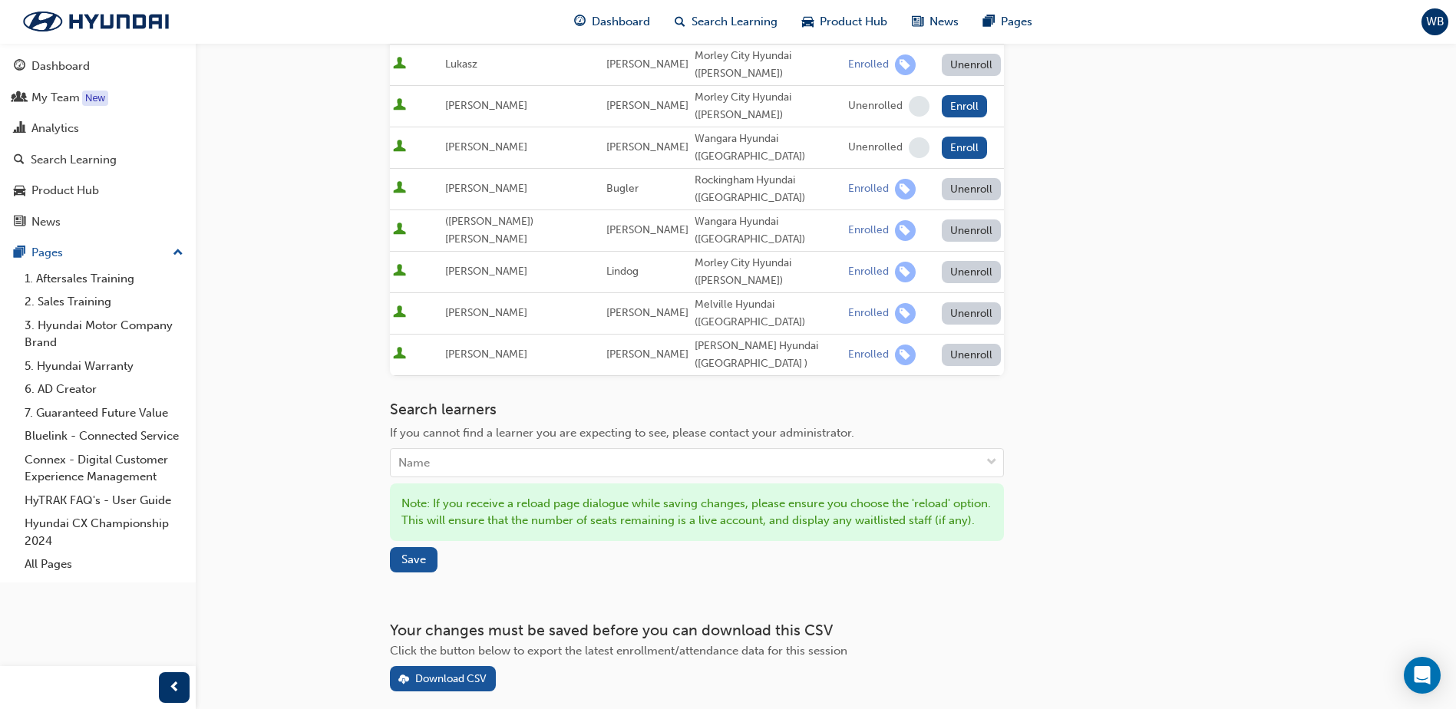
scroll to position [319, 0]
click at [414, 552] on span "Save" at bounding box center [414, 559] width 25 height 14
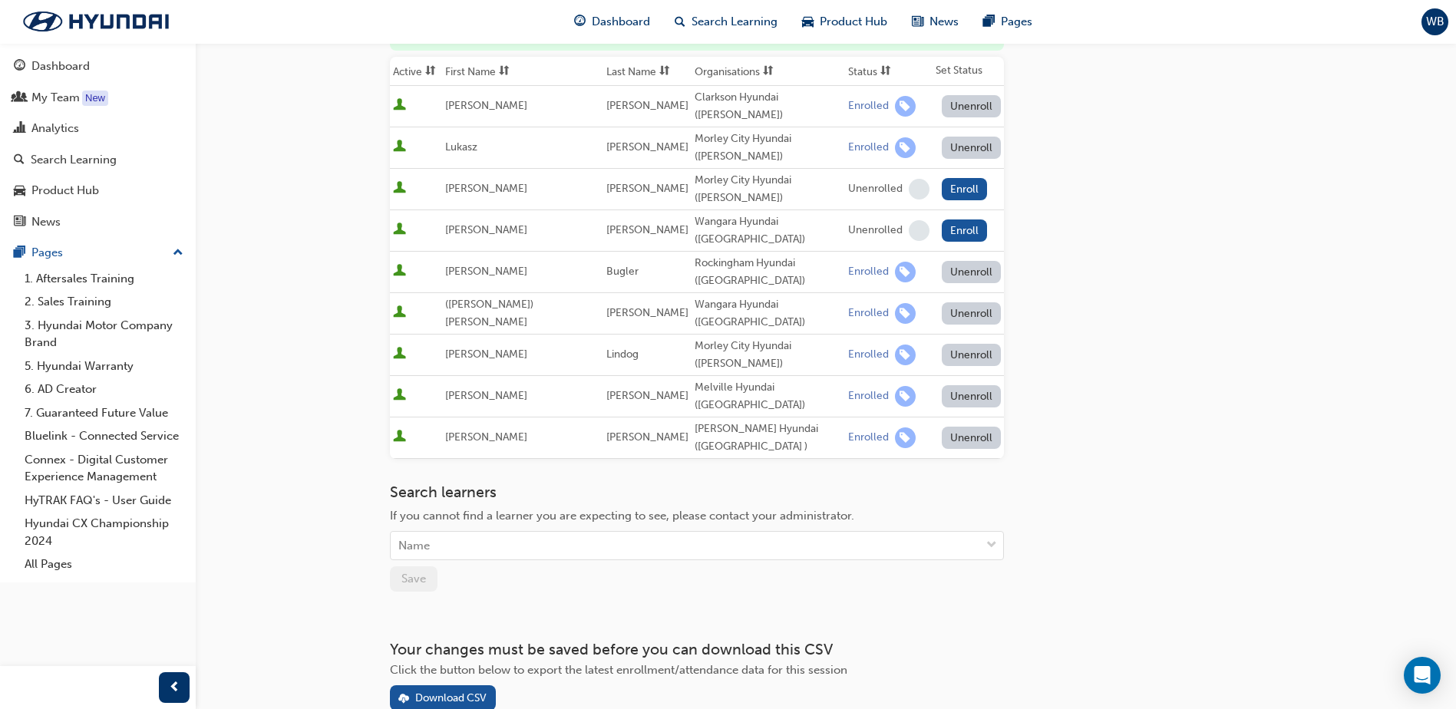
scroll to position [238, 0]
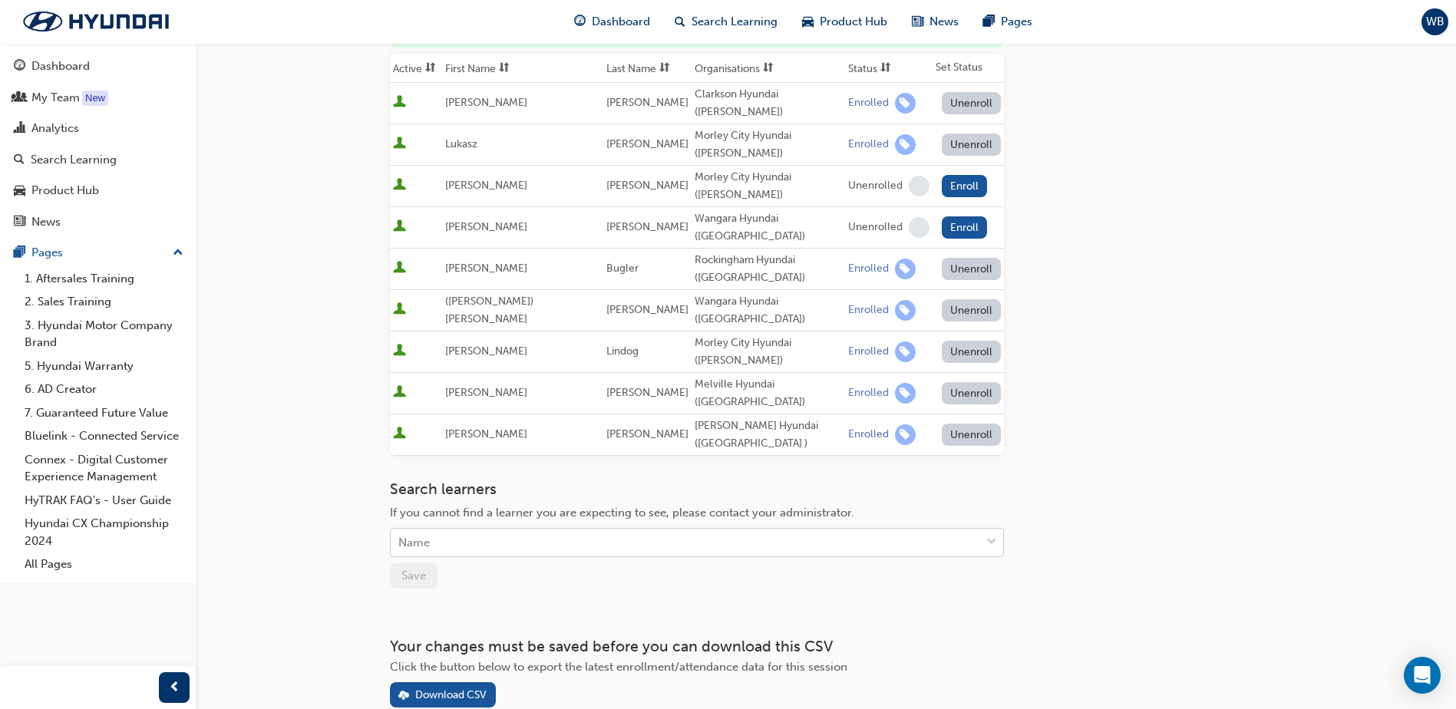
click at [450, 530] on div "Name" at bounding box center [686, 543] width 590 height 27
type input "wi"
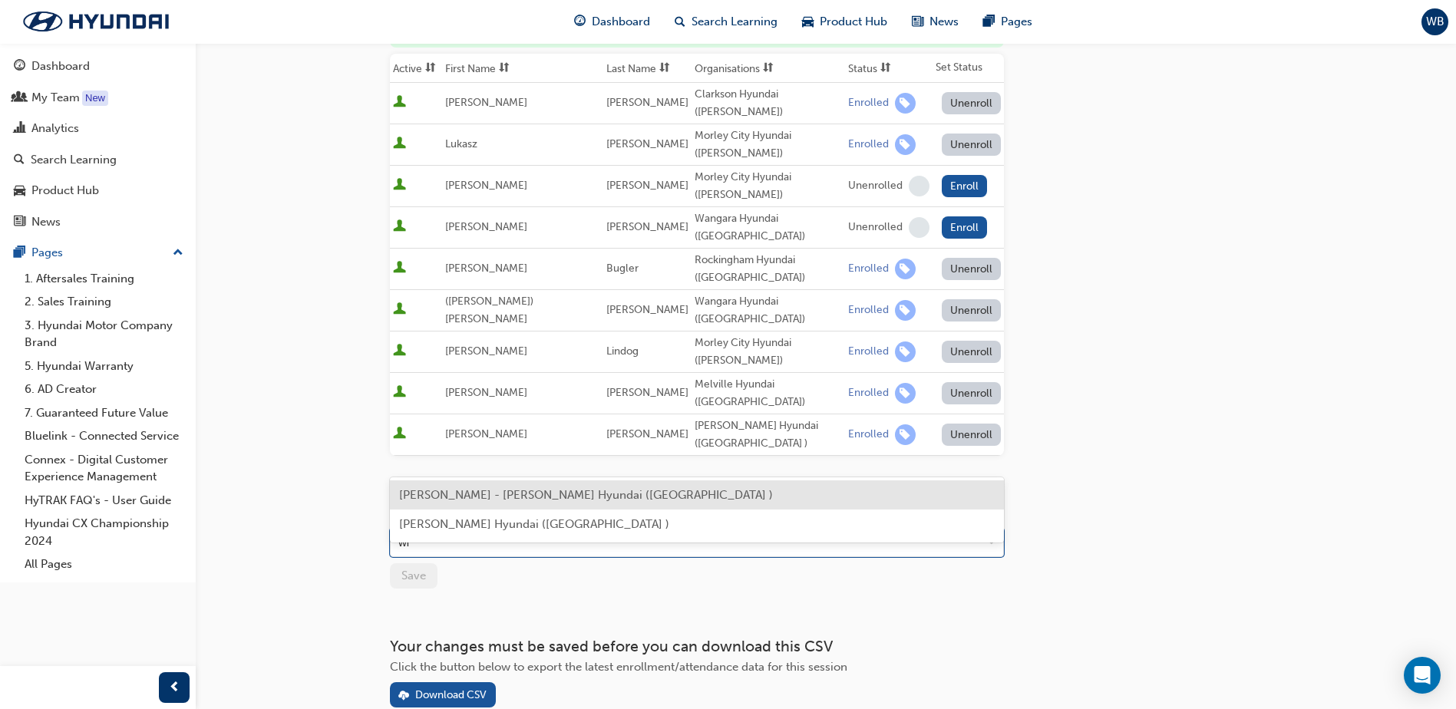
click at [451, 491] on span "William Bitancor - John Hughes Hyundai (Welshpool )" at bounding box center [586, 495] width 374 height 14
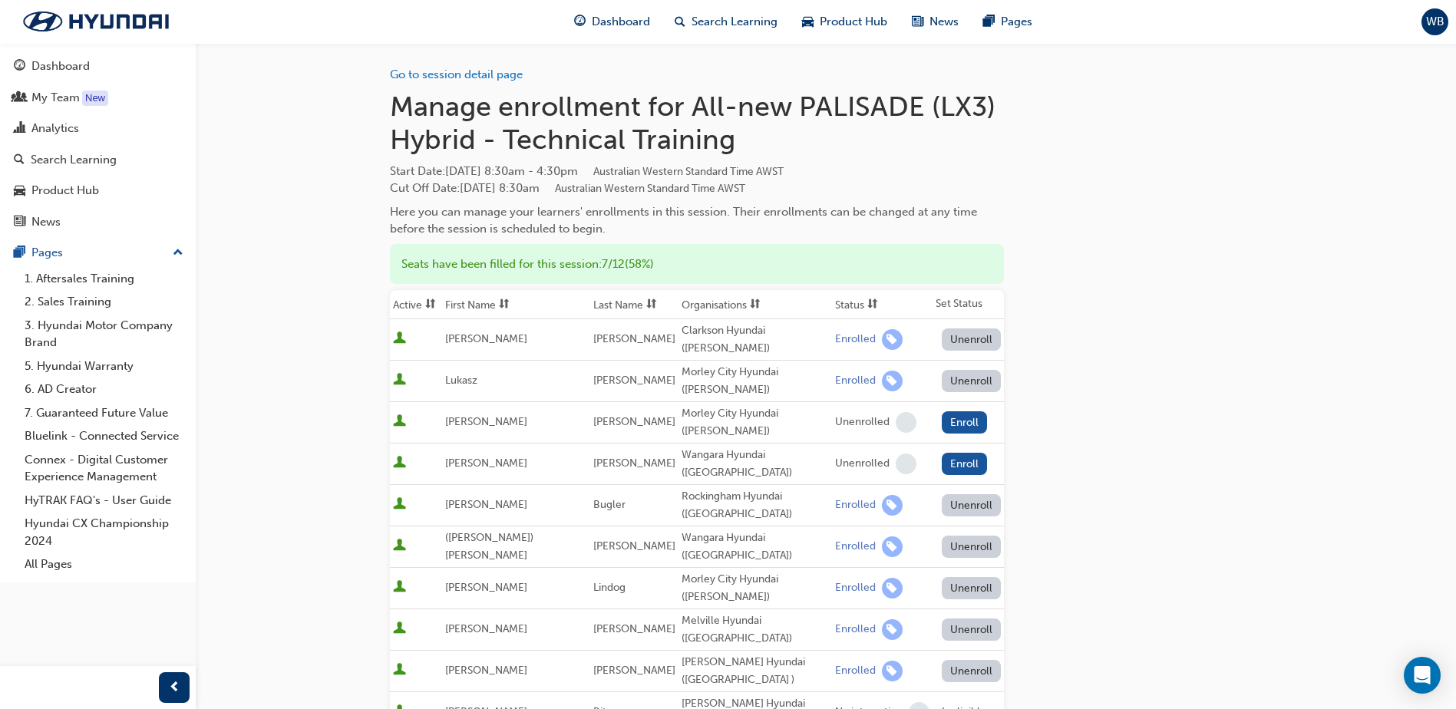
scroll to position [0, 0]
drag, startPoint x: 52, startPoint y: 18, endPoint x: 61, endPoint y: 17, distance: 9.2
click at [52, 18] on img at bounding box center [96, 21] width 177 height 32
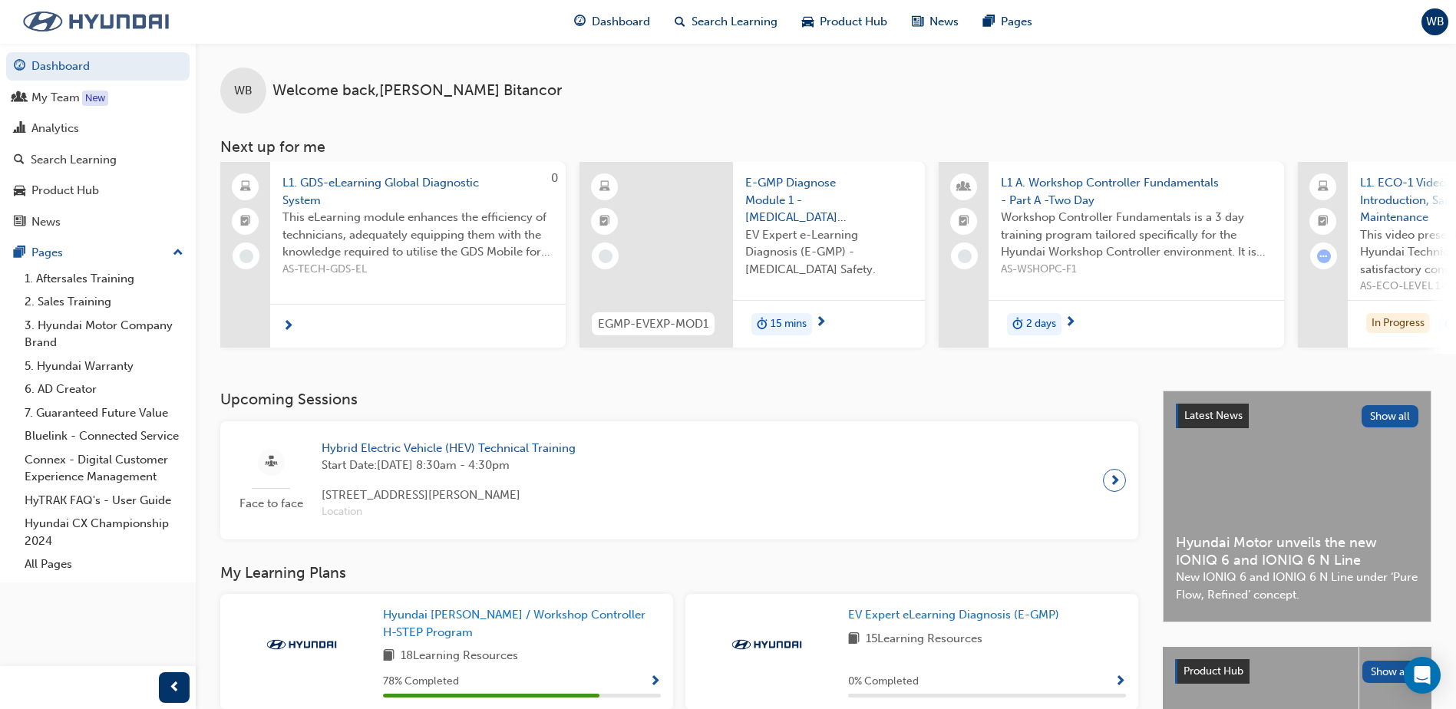
scroll to position [77, 0]
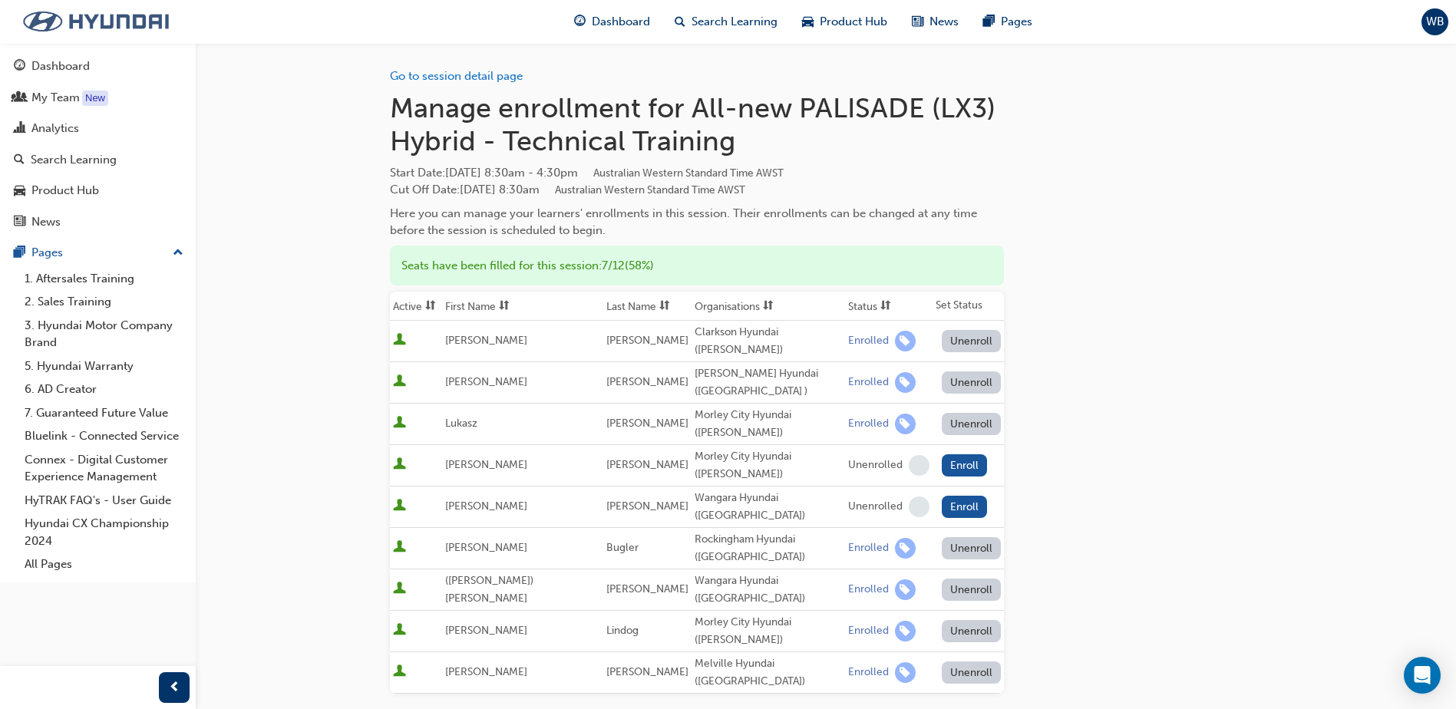
scroll to position [525, 0]
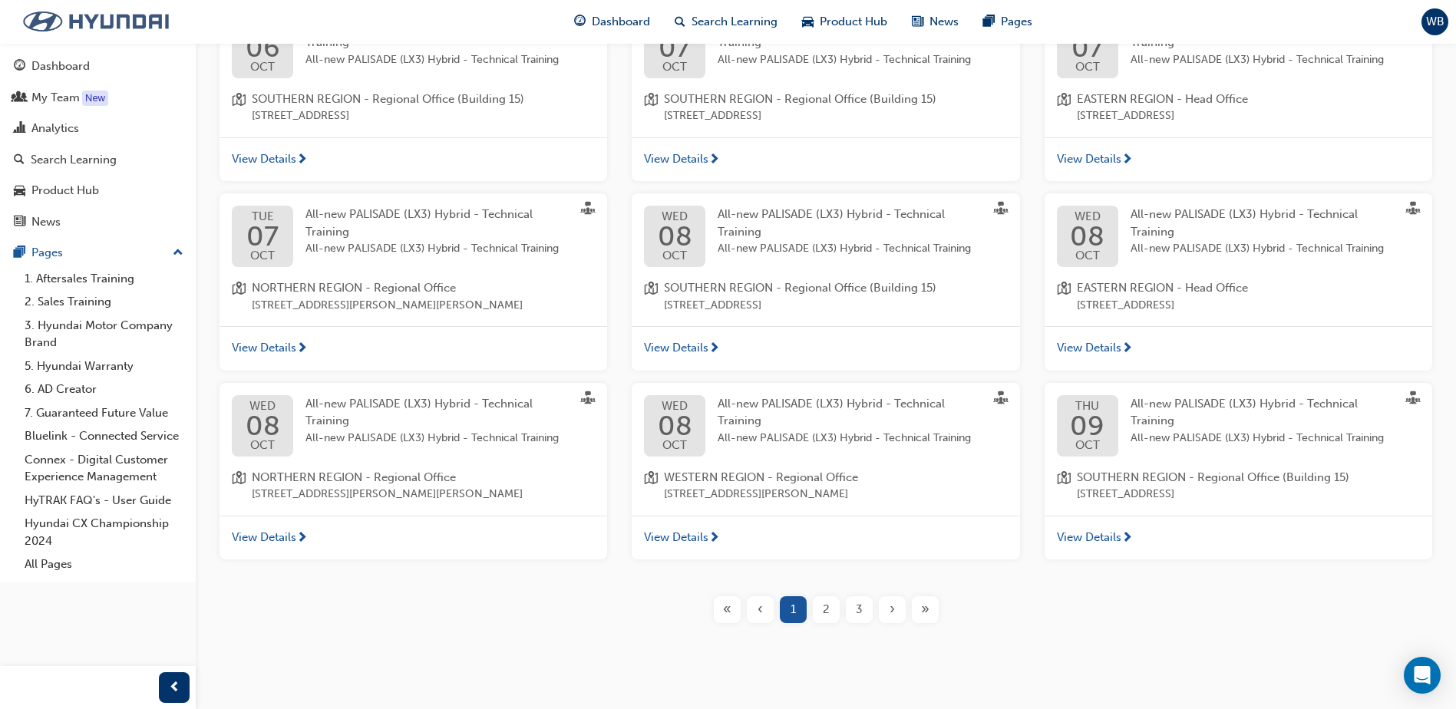
scroll to position [365, 0]
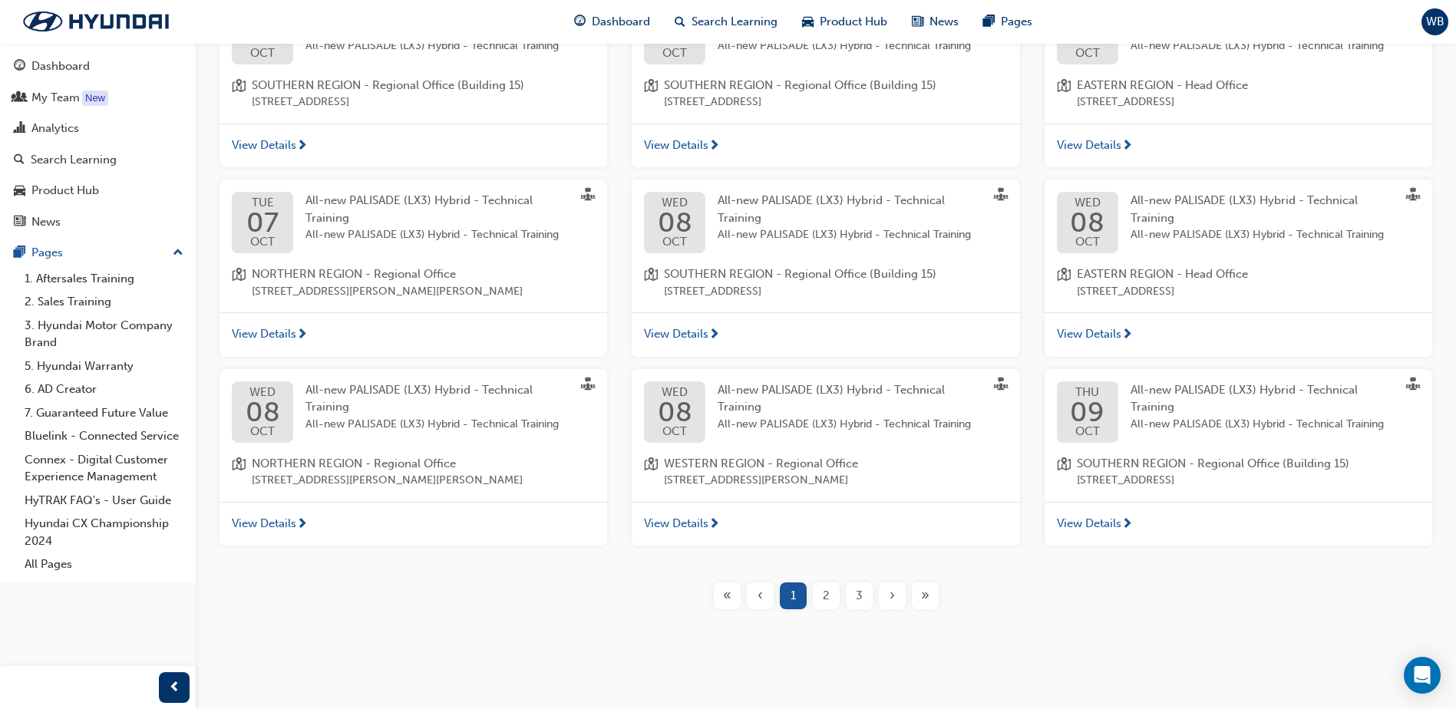
click at [656, 521] on span "View Details" at bounding box center [676, 524] width 64 height 18
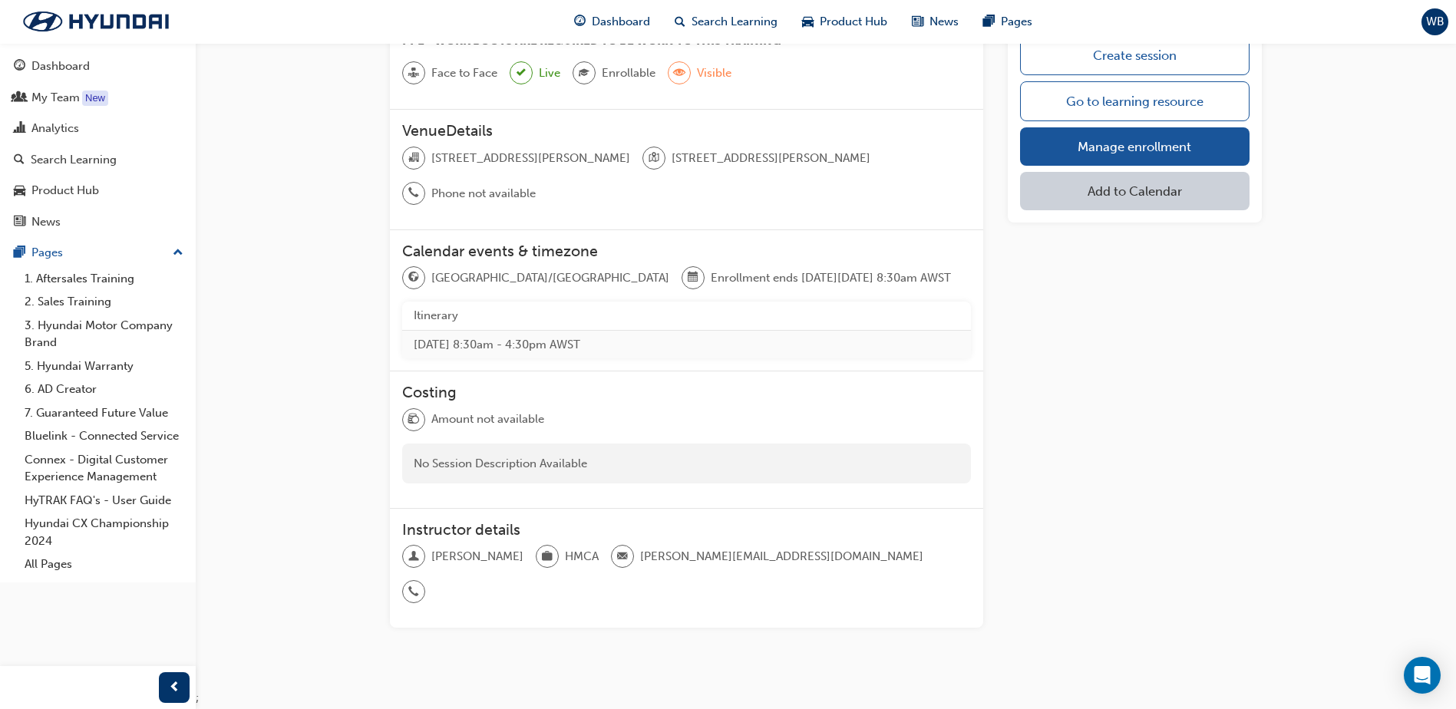
scroll to position [525, 0]
click at [1183, 142] on link "Manage enrollment" at bounding box center [1135, 146] width 230 height 38
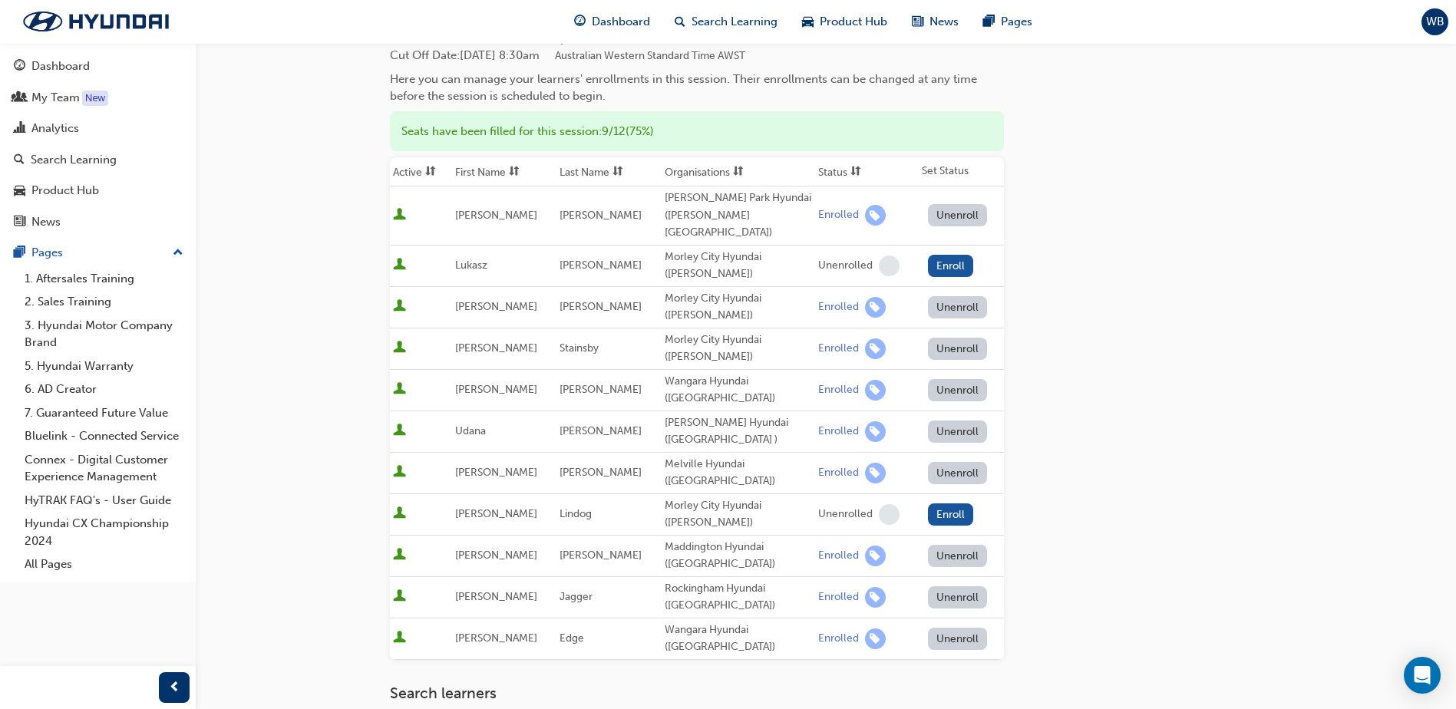
scroll to position [154, 0]
